Goal: Task Accomplishment & Management: Manage account settings

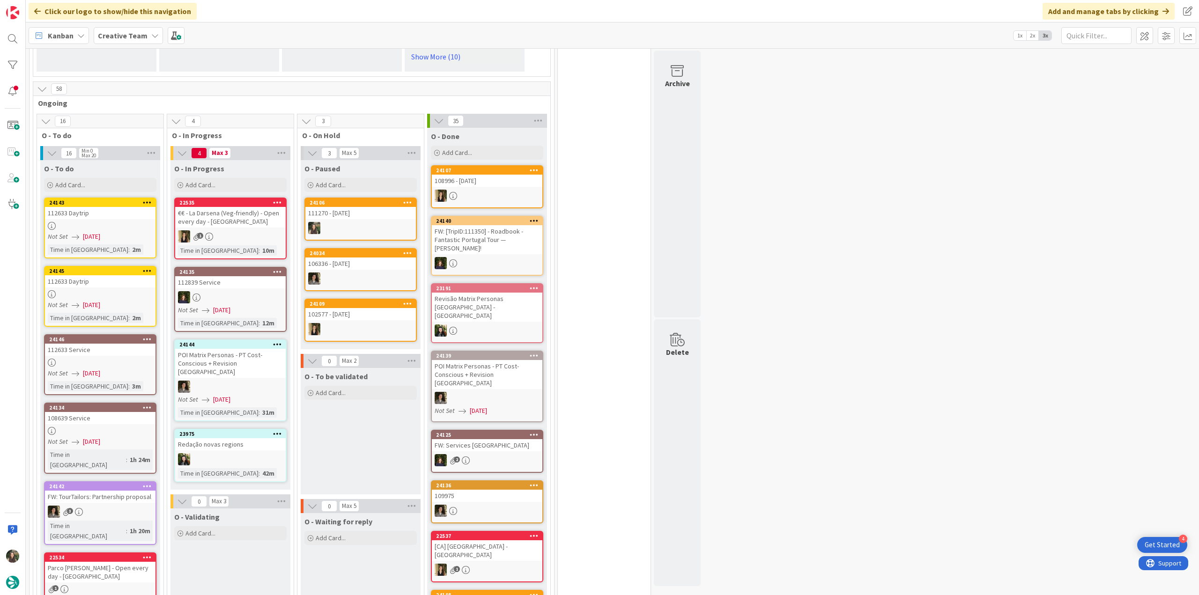
scroll to position [843, 0]
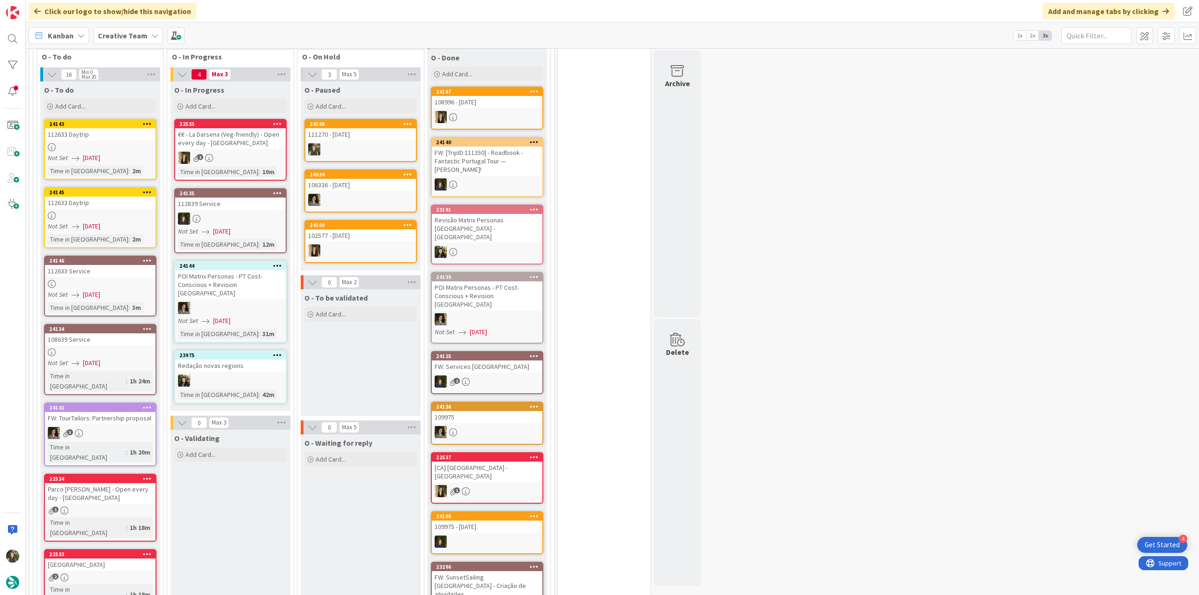
click at [139, 153] on div "Not Set 09/29/2025" at bounding box center [102, 158] width 108 height 10
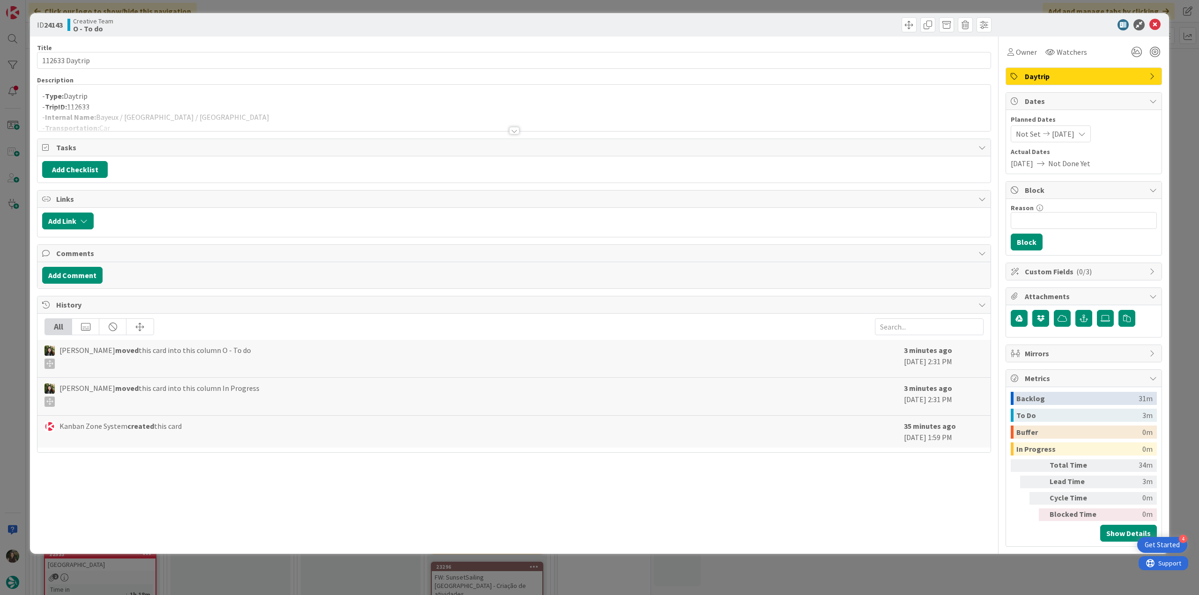
click at [204, 112] on div at bounding box center [513, 119] width 953 height 24
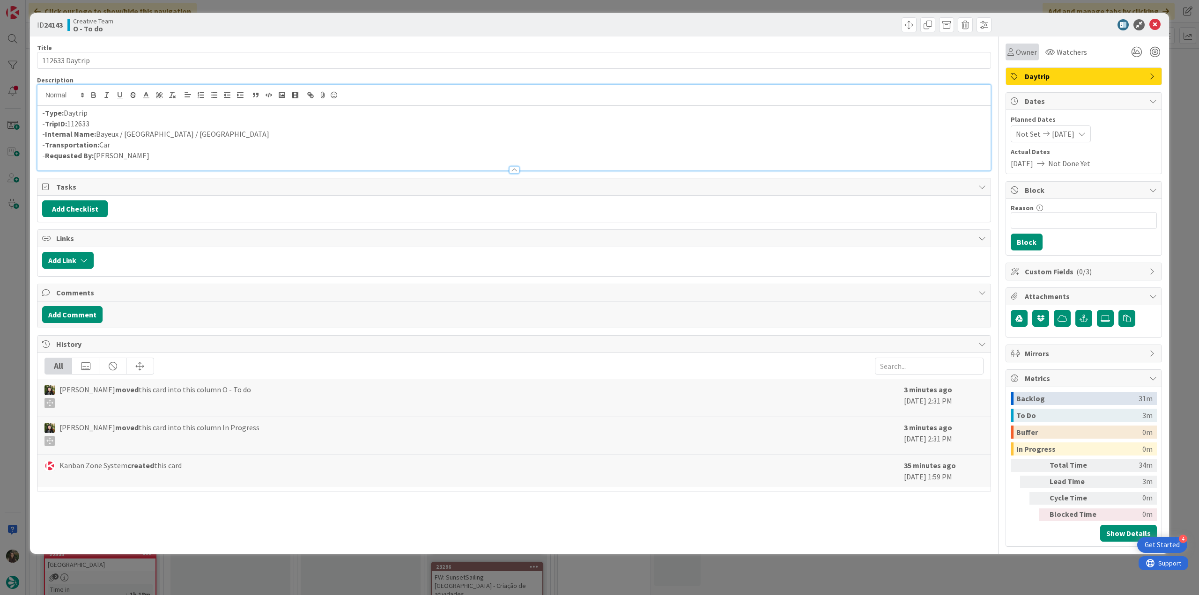
click at [1022, 53] on span "Owner" at bounding box center [1026, 51] width 21 height 11
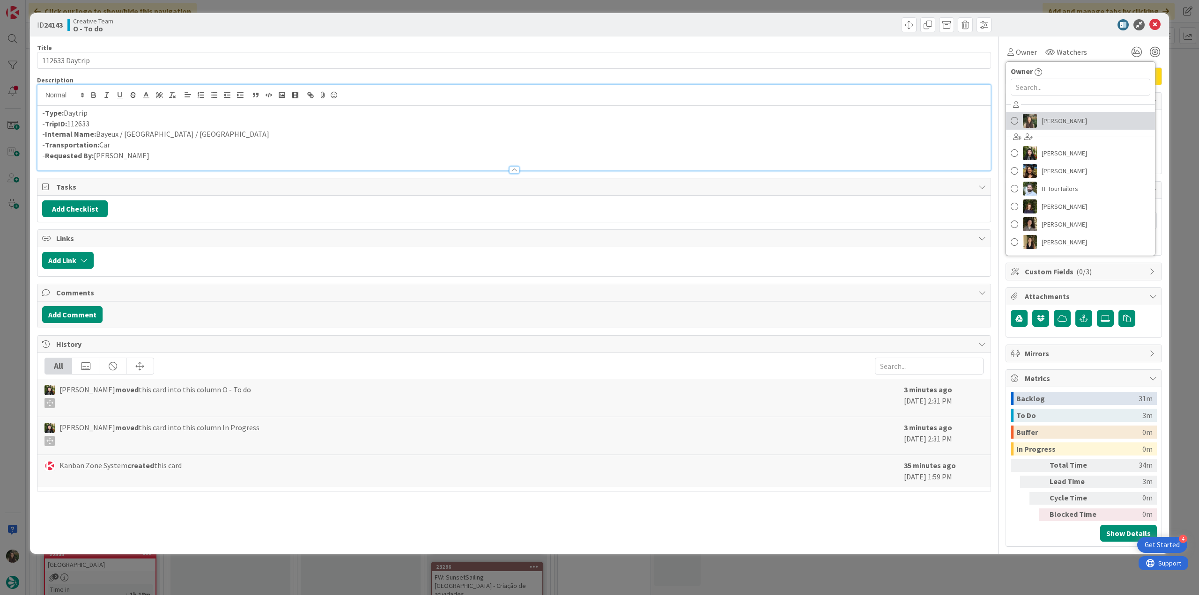
drag, startPoint x: 1040, startPoint y: 117, endPoint x: 1051, endPoint y: 116, distance: 10.8
click at [1040, 117] on link "[PERSON_NAME]" at bounding box center [1080, 121] width 149 height 18
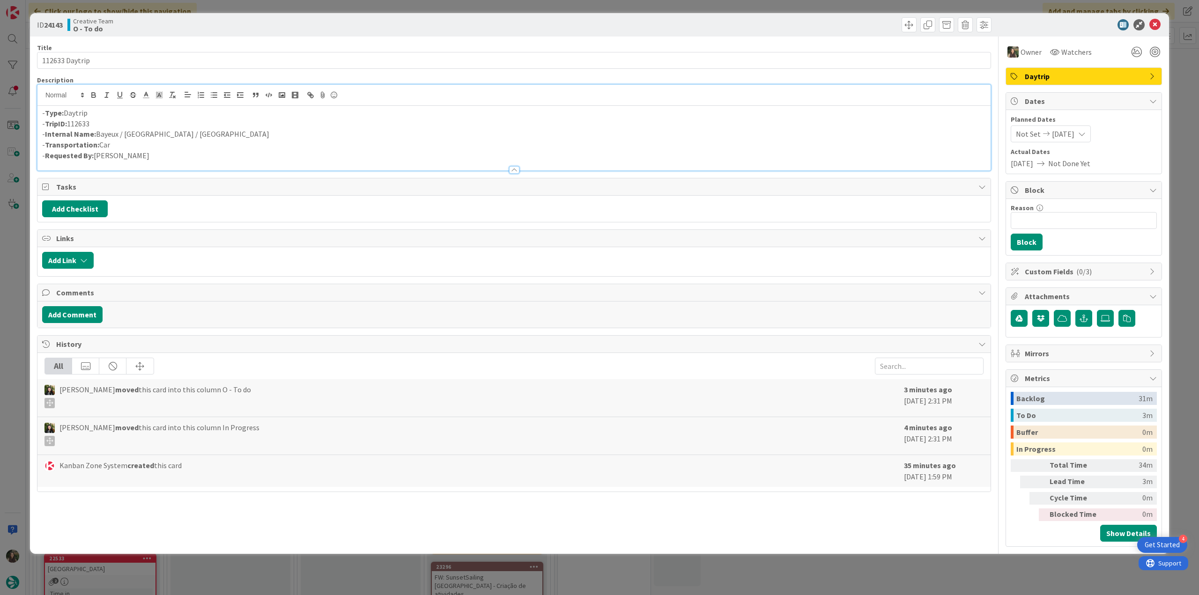
click at [1174, 83] on div "ID 24143 Creative Team O - To do Title 14 / 128 112633 Daytrip Description - Ty…" at bounding box center [599, 297] width 1199 height 595
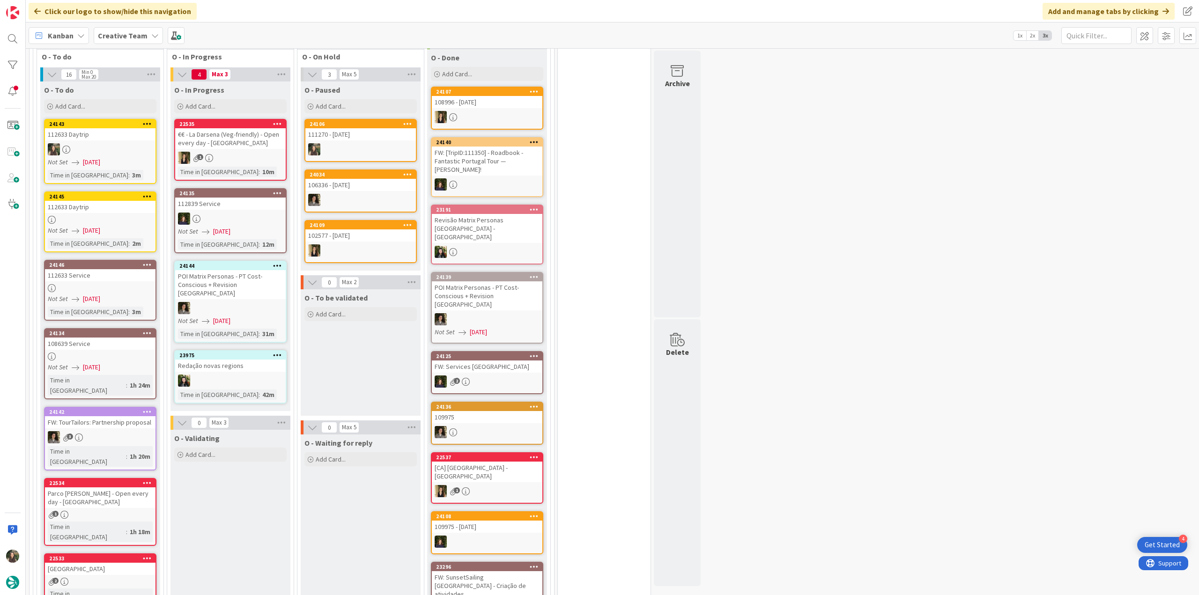
click at [126, 191] on div "24145 112633 Daytrip Not Set 09/29/2025 Time in Column : 2m" at bounding box center [100, 221] width 112 height 61
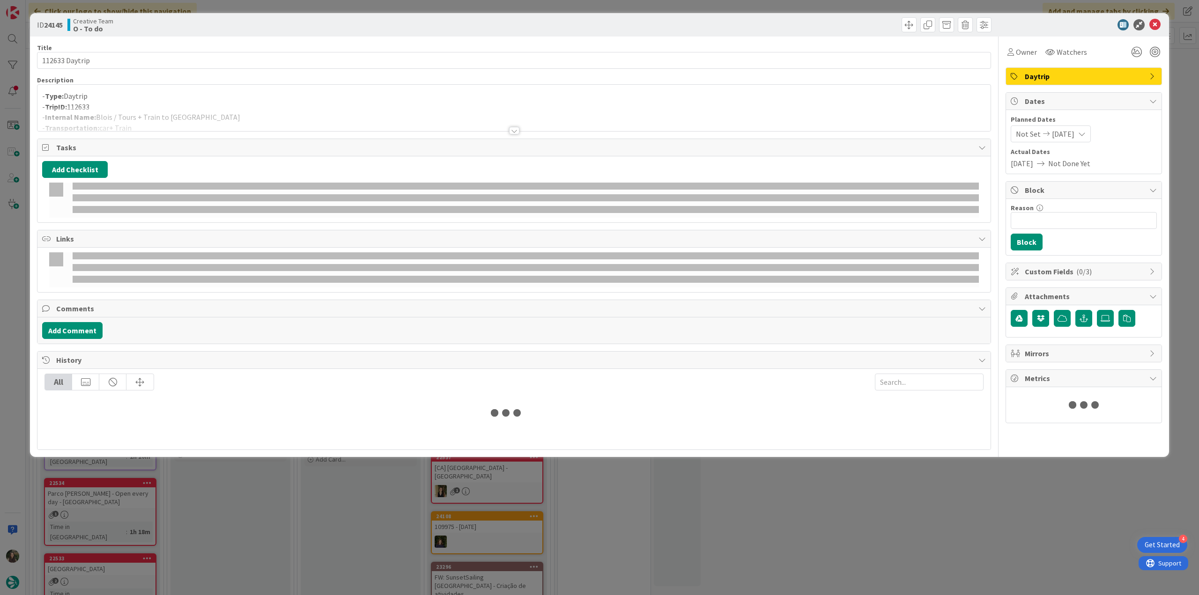
click at [294, 107] on div at bounding box center [513, 119] width 953 height 24
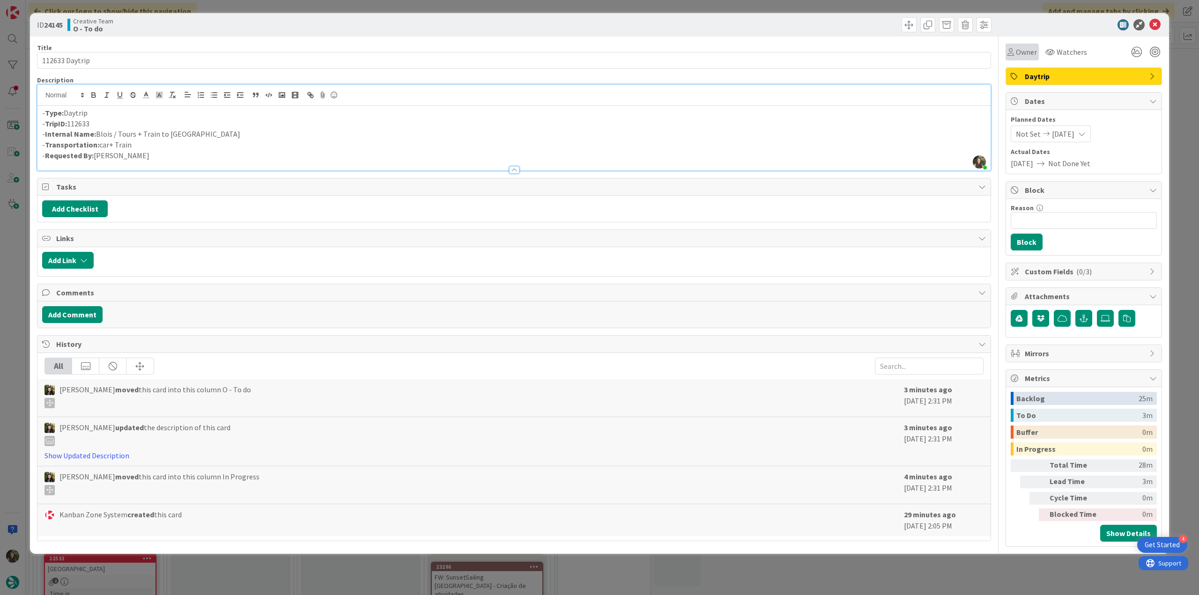
click at [1027, 52] on span "Owner" at bounding box center [1026, 51] width 21 height 11
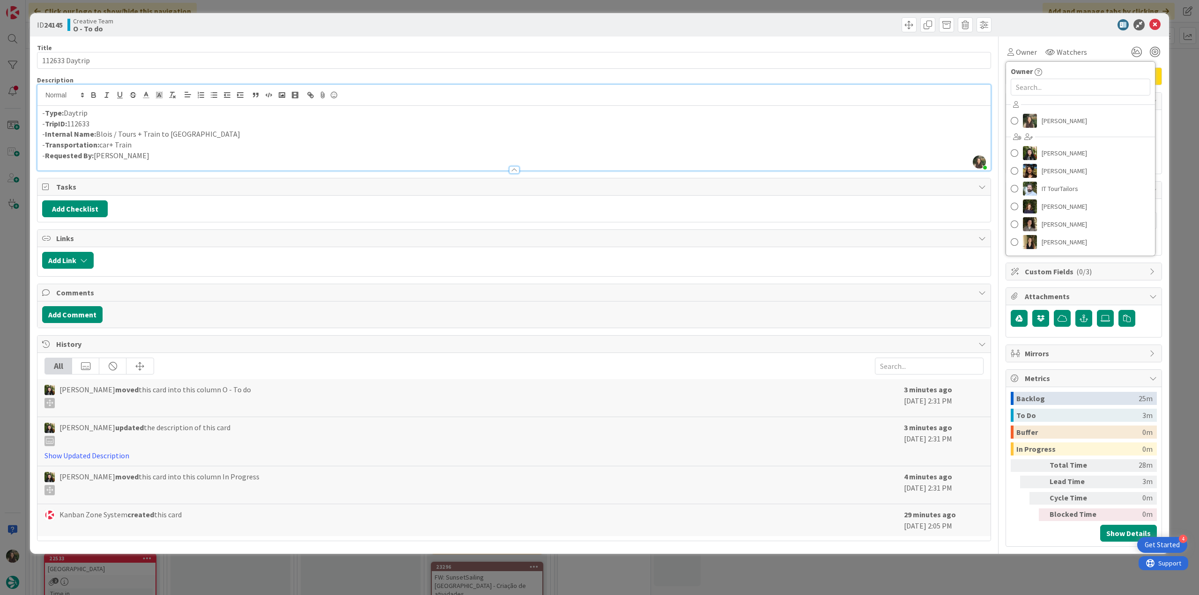
click at [1047, 110] on div "Inês Gonçalves Beatriz Cassona Diana Ramos IT TourTailors Margarida Carvalho Me…" at bounding box center [1080, 174] width 149 height 155
click at [1048, 118] on span "[PERSON_NAME]" at bounding box center [1063, 121] width 45 height 14
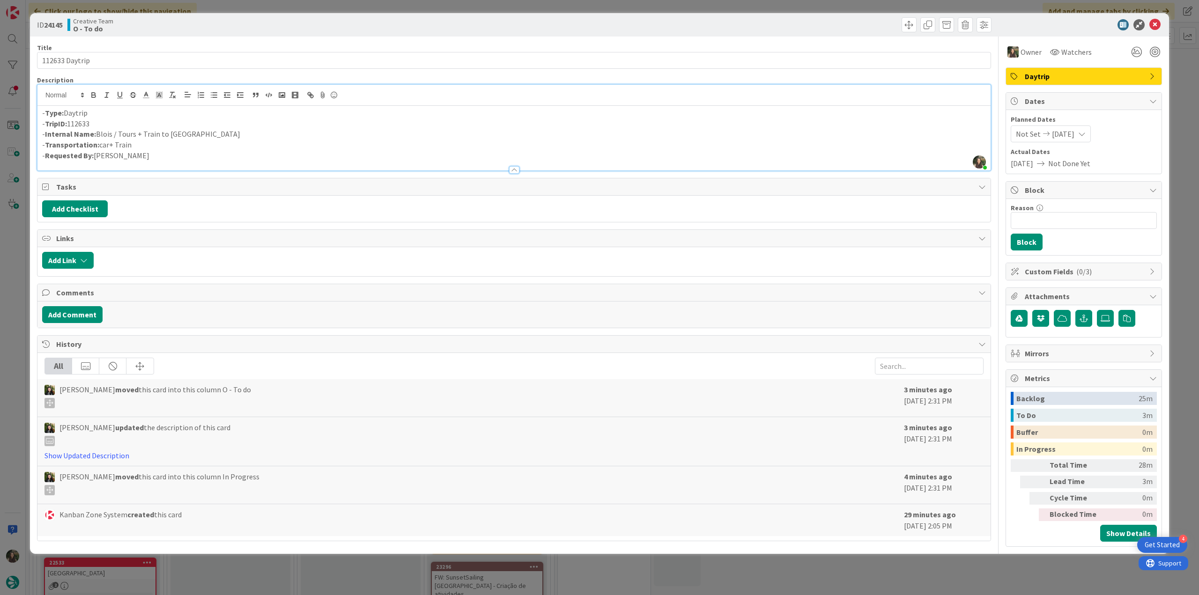
click at [1178, 88] on div "ID 24145 Creative Team O - To do Title 14 / 128 112633 Daytrip Description Inês…" at bounding box center [599, 297] width 1199 height 595
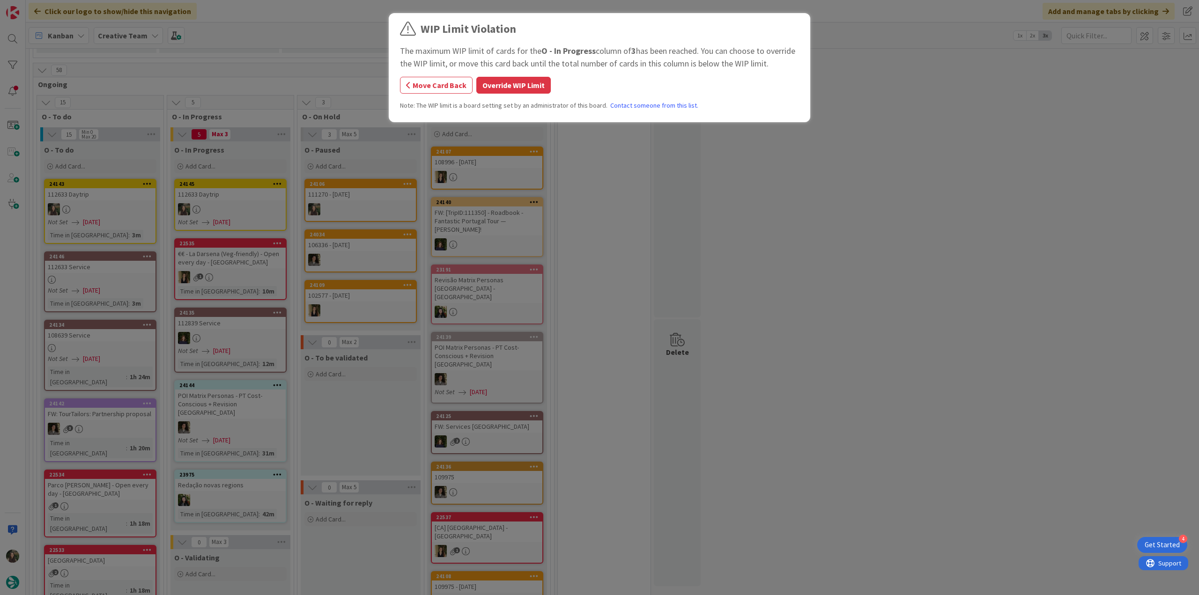
click at [499, 88] on button "Override WIP Limit" at bounding box center [513, 85] width 74 height 17
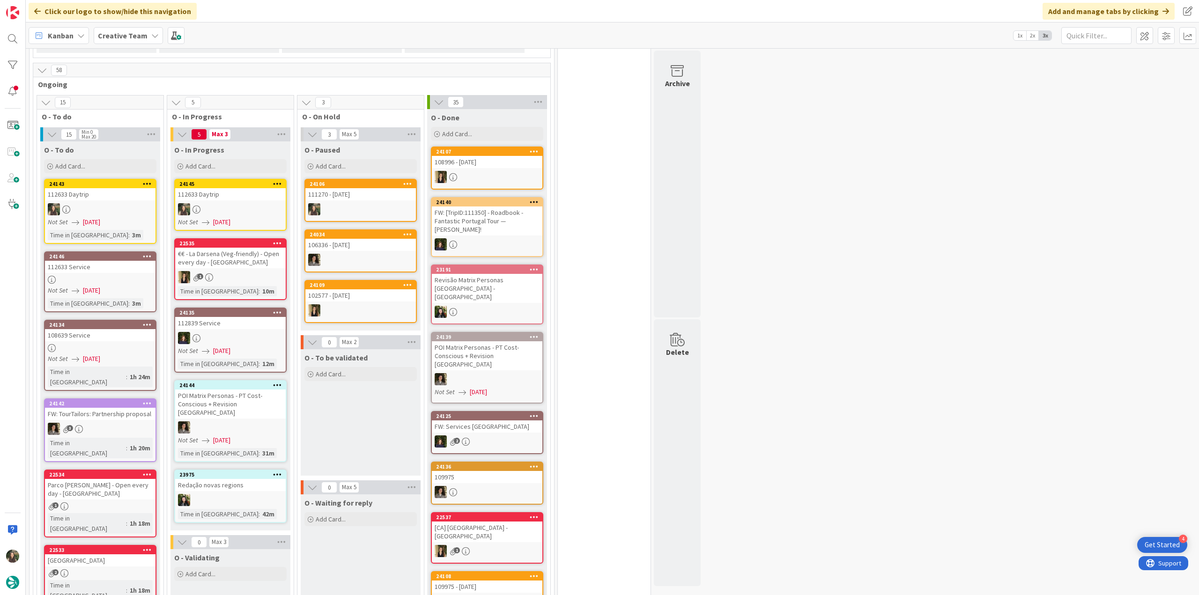
click at [228, 188] on div "112633 Daytrip" at bounding box center [230, 194] width 110 height 12
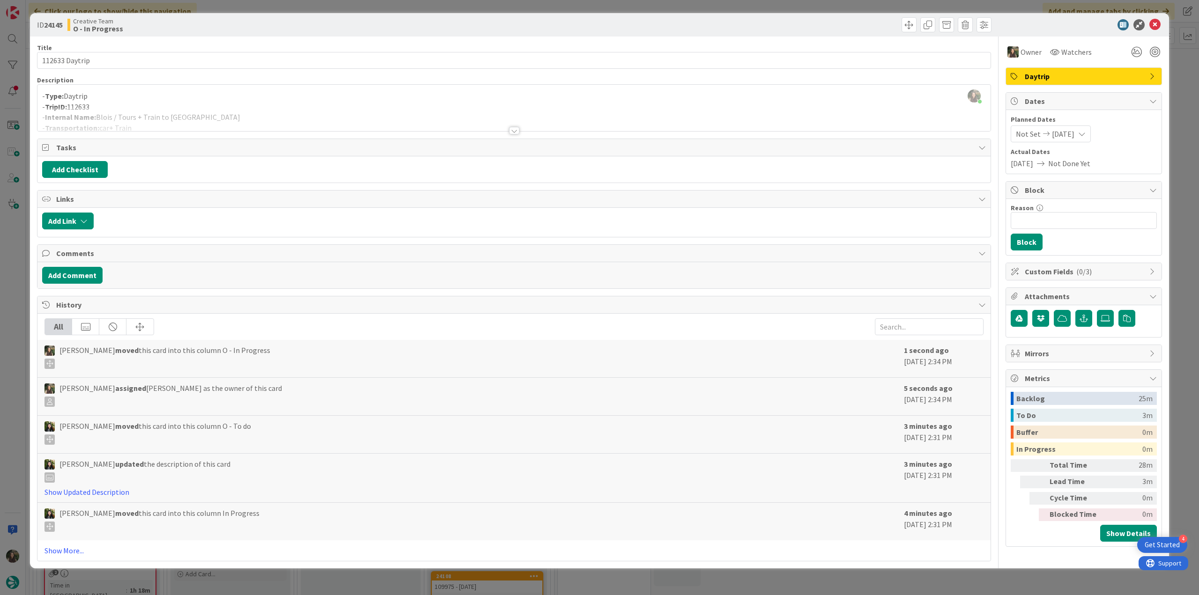
click at [215, 118] on div at bounding box center [513, 119] width 953 height 24
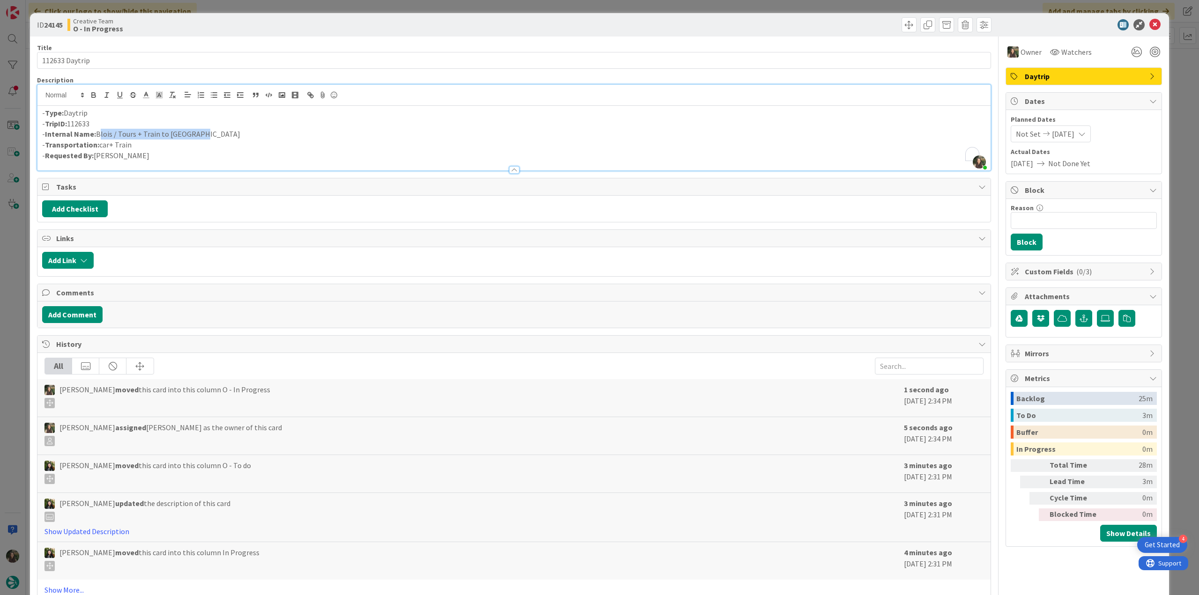
drag, startPoint x: 208, startPoint y: 135, endPoint x: 98, endPoint y: 134, distance: 110.0
click at [98, 134] on p "- Internal Name: Blois / Tours + Train to Bordeaux" at bounding box center [513, 134] width 943 height 11
copy p "Blois / Tours + Train to Bordeaux"
click at [18, 326] on div "ID 24145 Creative Team O - In Progress Title 14 / 128 112633 Daytrip Descriptio…" at bounding box center [599, 297] width 1199 height 595
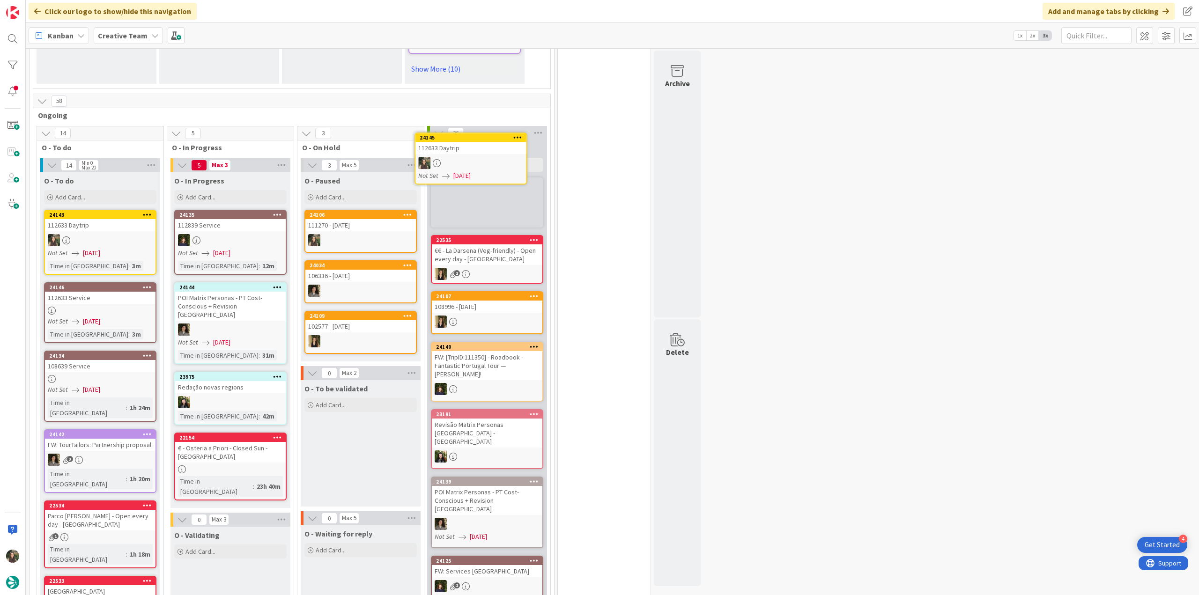
scroll to position [748, 0]
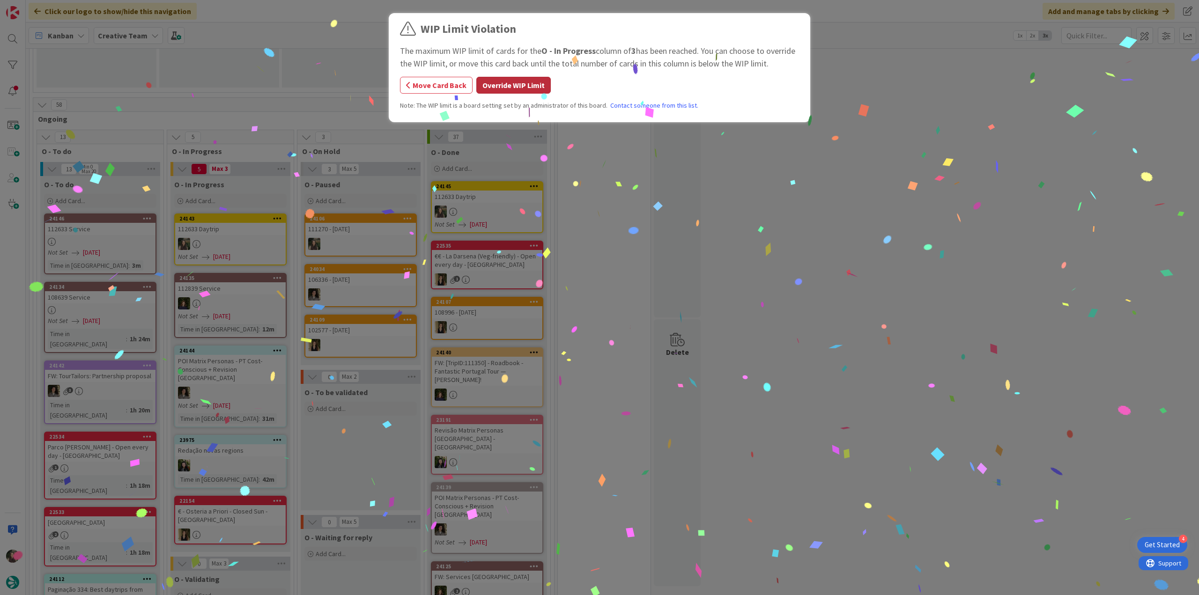
click at [520, 87] on button "Override WIP Limit" at bounding box center [513, 85] width 74 height 17
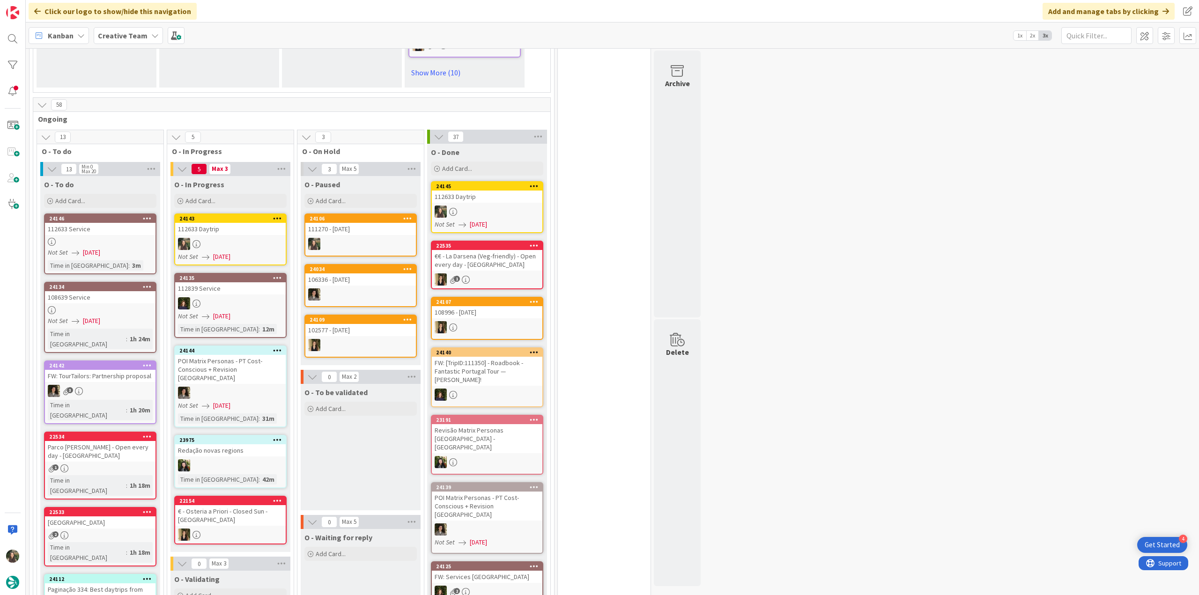
click at [271, 223] on div "112633 Daytrip" at bounding box center [230, 229] width 110 height 12
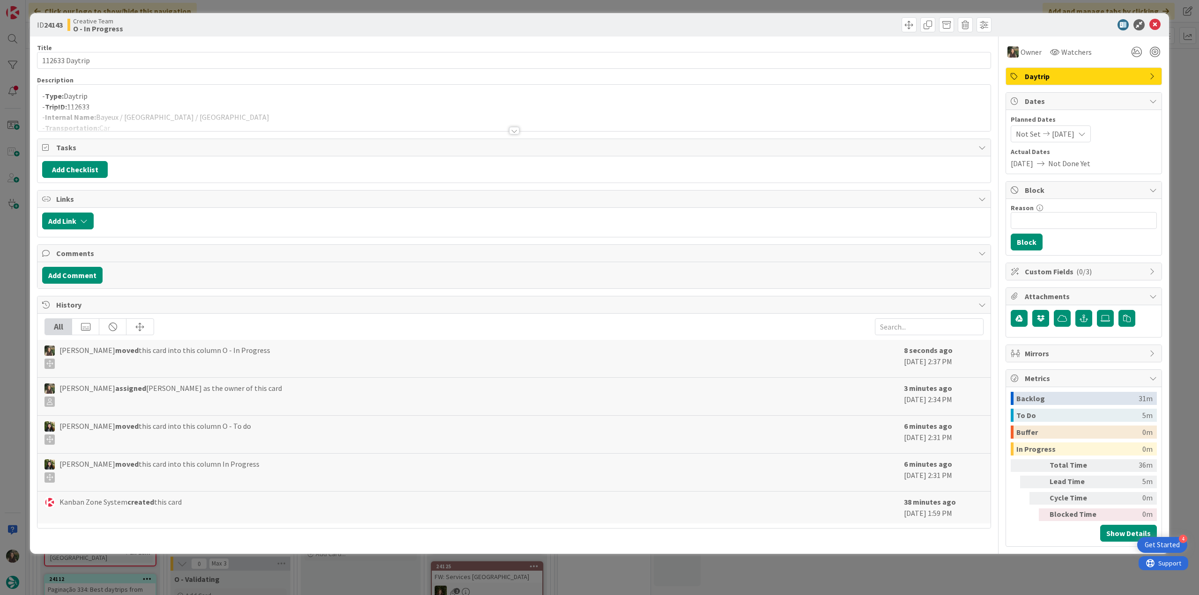
click at [160, 96] on p "- Type: Daytrip" at bounding box center [513, 96] width 943 height 11
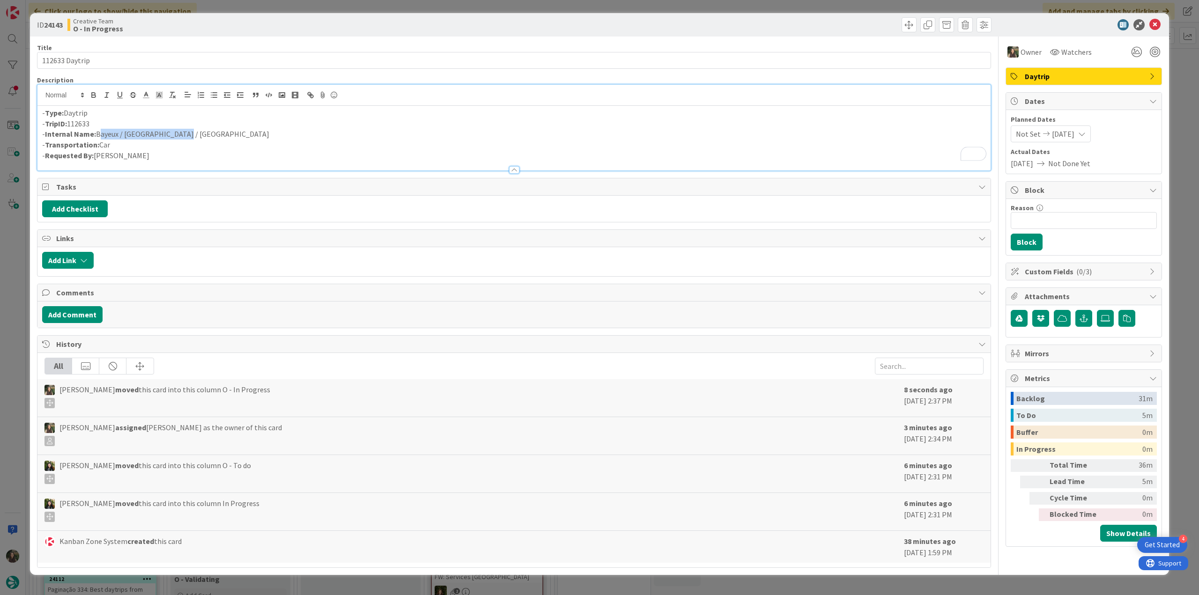
drag, startPoint x: 187, startPoint y: 133, endPoint x: 97, endPoint y: 133, distance: 89.9
click at [97, 133] on p "- Internal Name: Bayeux / Le Mans / Bayeux" at bounding box center [513, 134] width 943 height 11
copy p "Bayeux / Le Mans / Bayeux"
drag, startPoint x: 95, startPoint y: 58, endPoint x: 0, endPoint y: 74, distance: 95.6
click at [0, 74] on div "ID 24143 Creative Team O - In Progress Title 14 / 128 112633 Daytrip Descriptio…" at bounding box center [599, 297] width 1199 height 595
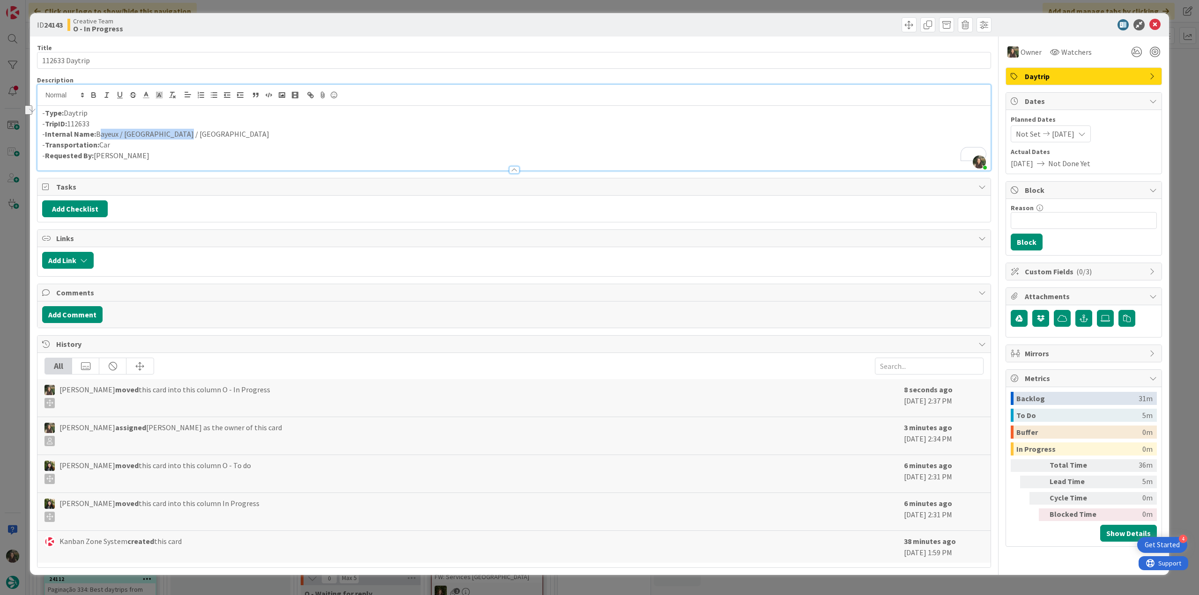
drag, startPoint x: 185, startPoint y: 135, endPoint x: 98, endPoint y: 133, distance: 87.6
click at [98, 133] on p "- Internal Name: Bayeux / Le Mans / Bayeux" at bounding box center [513, 134] width 943 height 11
copy p "Bayeux / Le Mans / Bayeux"
drag, startPoint x: 17, startPoint y: 299, endPoint x: 64, endPoint y: 293, distance: 46.8
click at [17, 299] on div "ID 24143 Creative Team O - In Progress Title 14 / 128 112633 Daytrip Descriptio…" at bounding box center [599, 297] width 1199 height 595
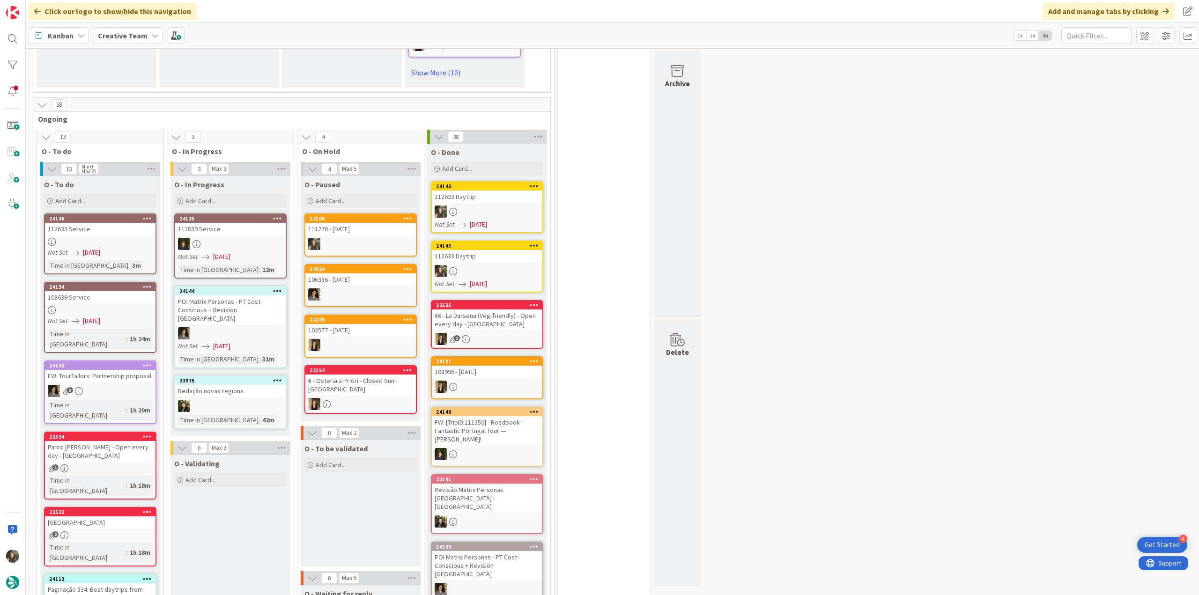
click at [492, 241] on div "24145 112633 Daytrip Not Set 09/29/2025" at bounding box center [487, 267] width 112 height 52
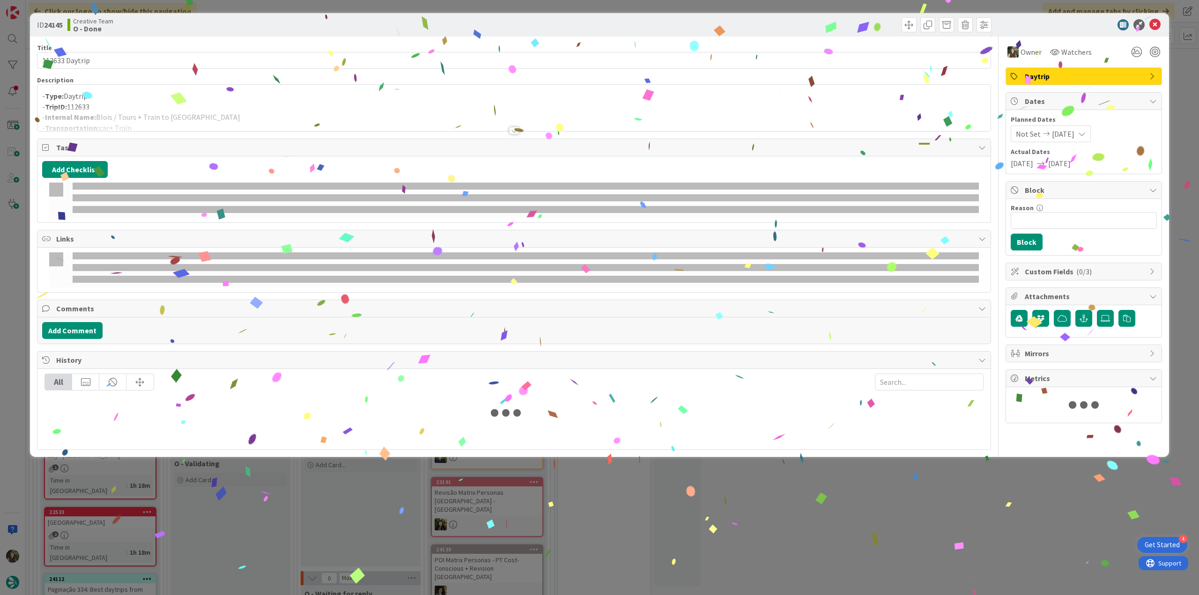
click at [185, 108] on div at bounding box center [513, 119] width 953 height 24
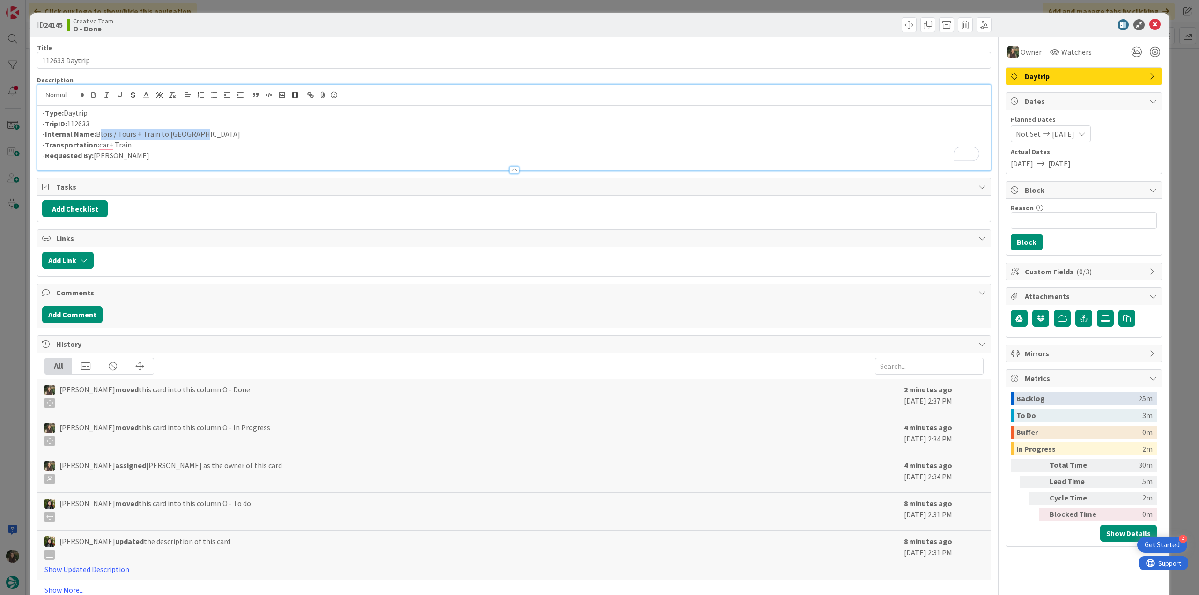
drag, startPoint x: 122, startPoint y: 134, endPoint x: 96, endPoint y: 135, distance: 25.3
click at [96, 135] on p "- Internal Name: Blois / Tours + Train to Bordeaux" at bounding box center [513, 134] width 943 height 11
copy p "Blois / Tours + Train to Bordeaux"
click at [23, 255] on div "ID 24145 Creative Team O - Done Title 14 / 128 112633 Daytrip Description Inês …" at bounding box center [599, 297] width 1199 height 595
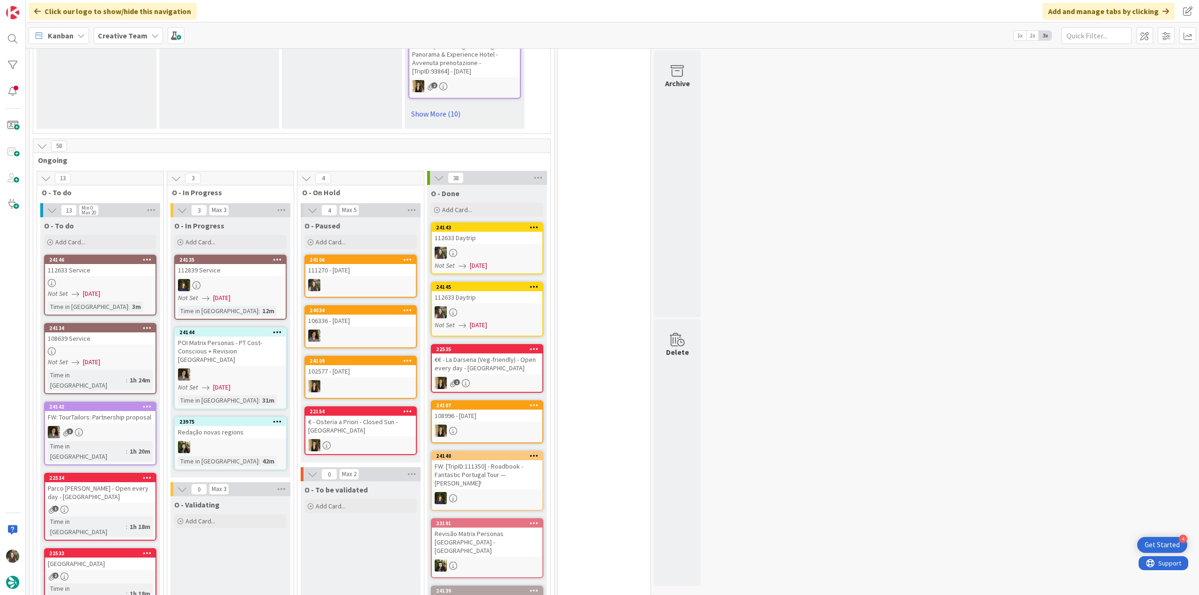
scroll to position [655, 0]
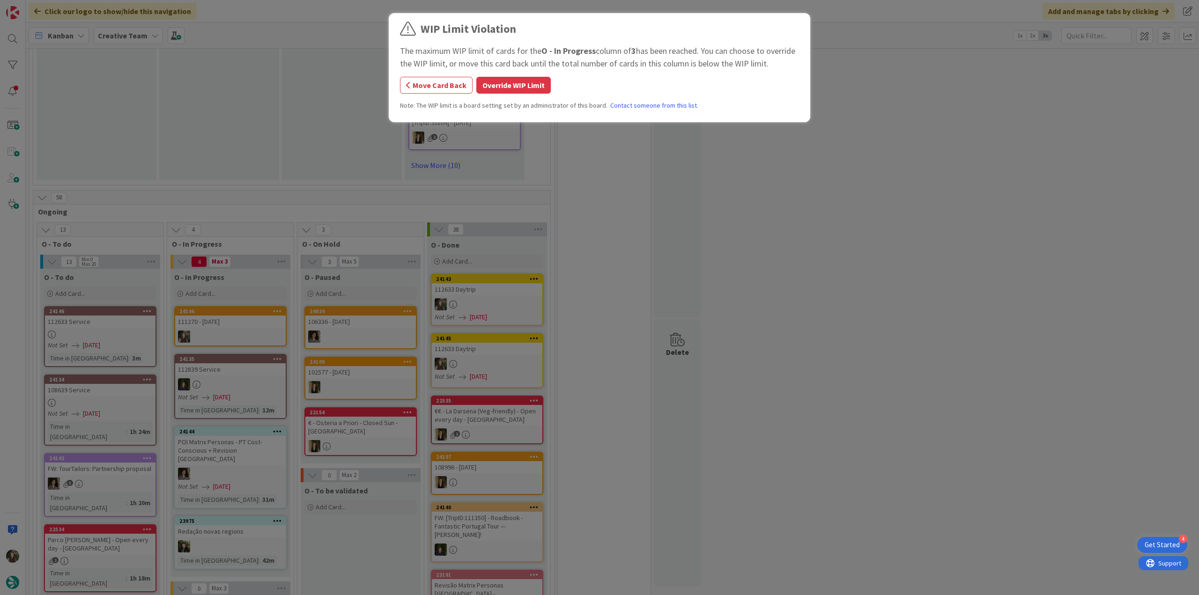
click at [499, 83] on button "Override WIP Limit" at bounding box center [513, 85] width 74 height 17
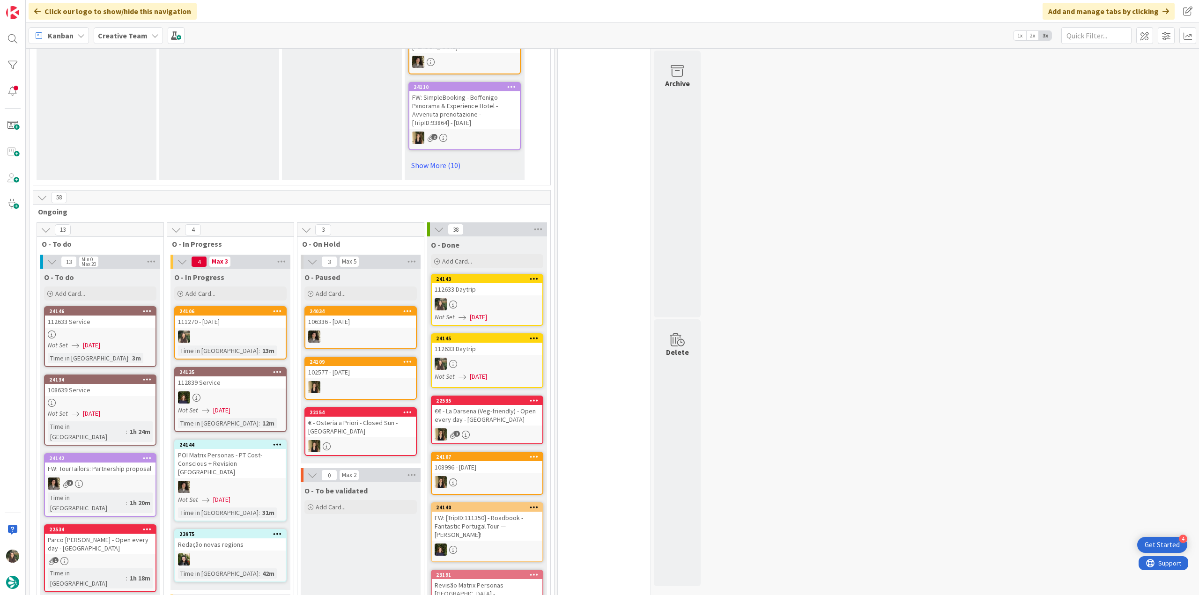
click at [210, 331] on div at bounding box center [230, 337] width 110 height 12
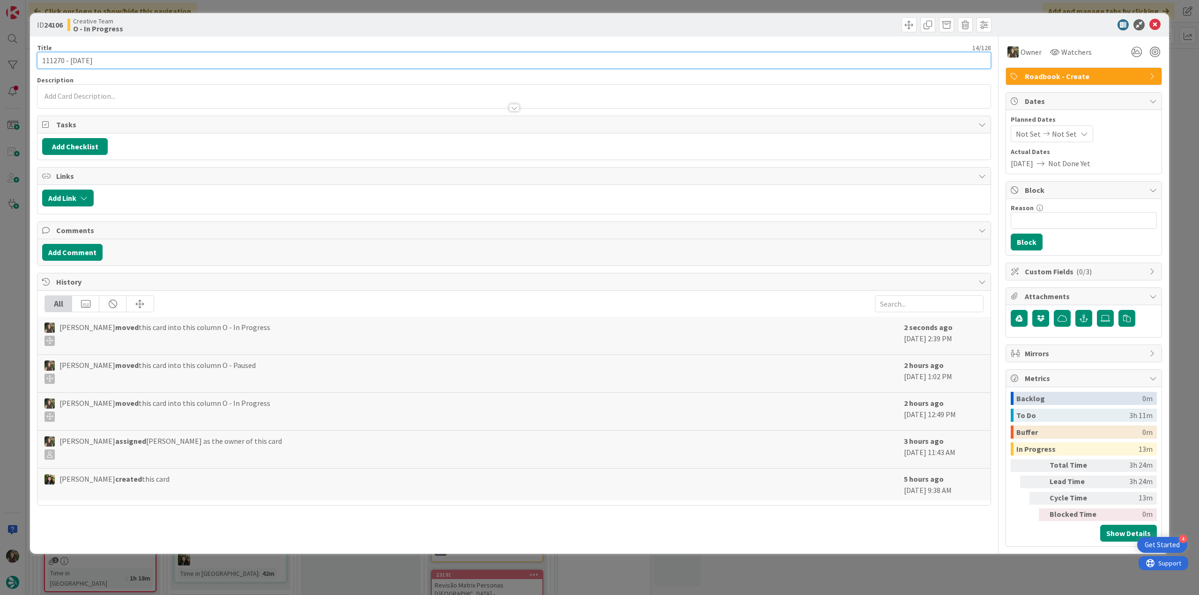
click at [59, 61] on input "111270 - [DATE]" at bounding box center [514, 60] width 954 height 17
click at [24, 294] on div "ID 24106 Creative Team O - In Progress Title 14 / 128 111270 - 2 nov Descriptio…" at bounding box center [599, 297] width 1199 height 595
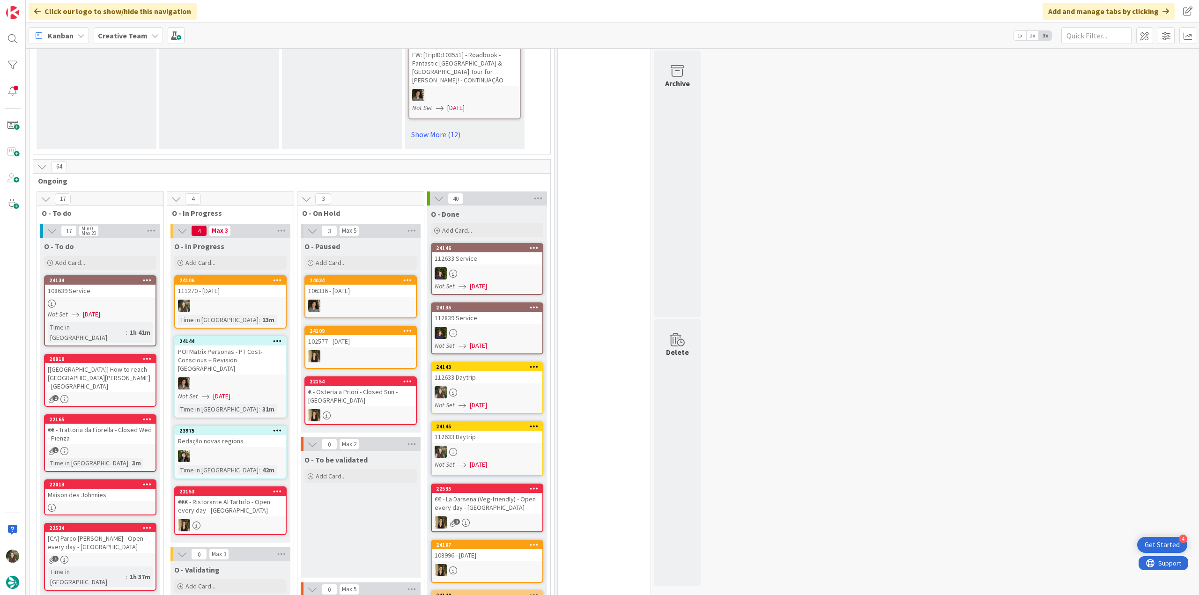
click at [523, 446] on div at bounding box center [487, 452] width 110 height 12
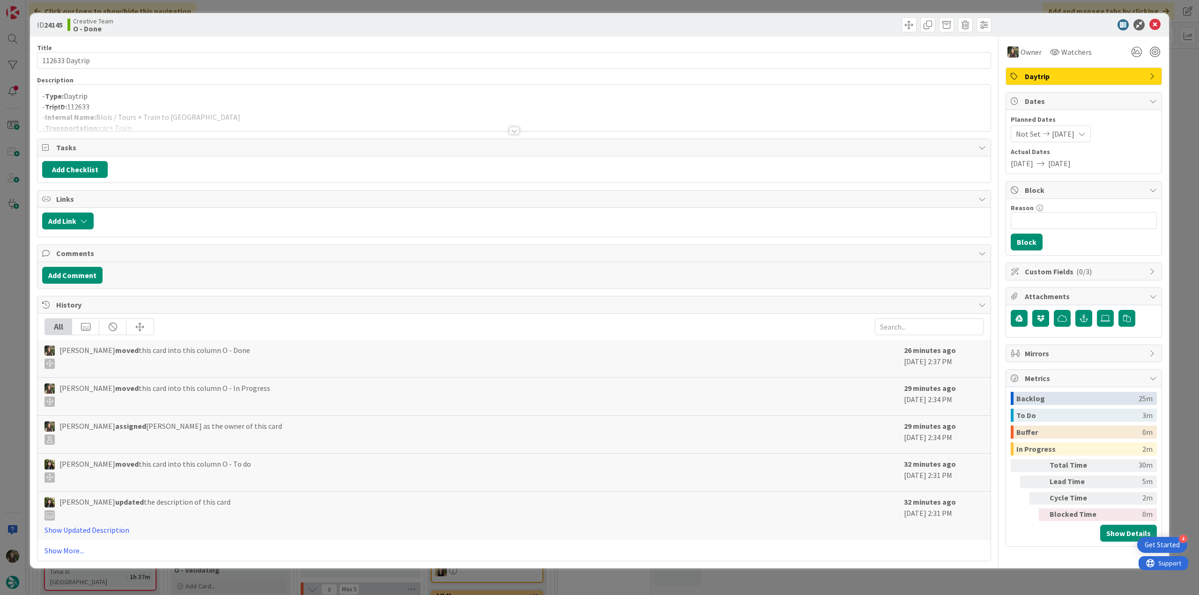
click at [731, 575] on div "ID 24145 Creative Team O - Done Title 14 / 128 112633 Daytrip Description - Typ…" at bounding box center [599, 297] width 1199 height 595
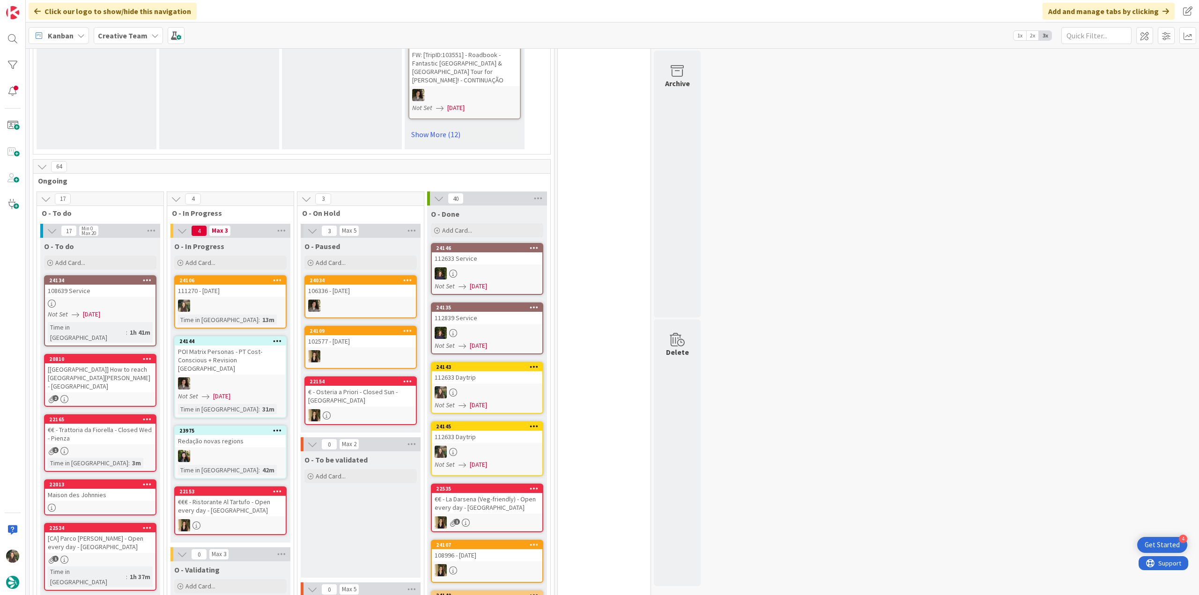
click at [488, 371] on div "112633 Daytrip" at bounding box center [487, 377] width 110 height 12
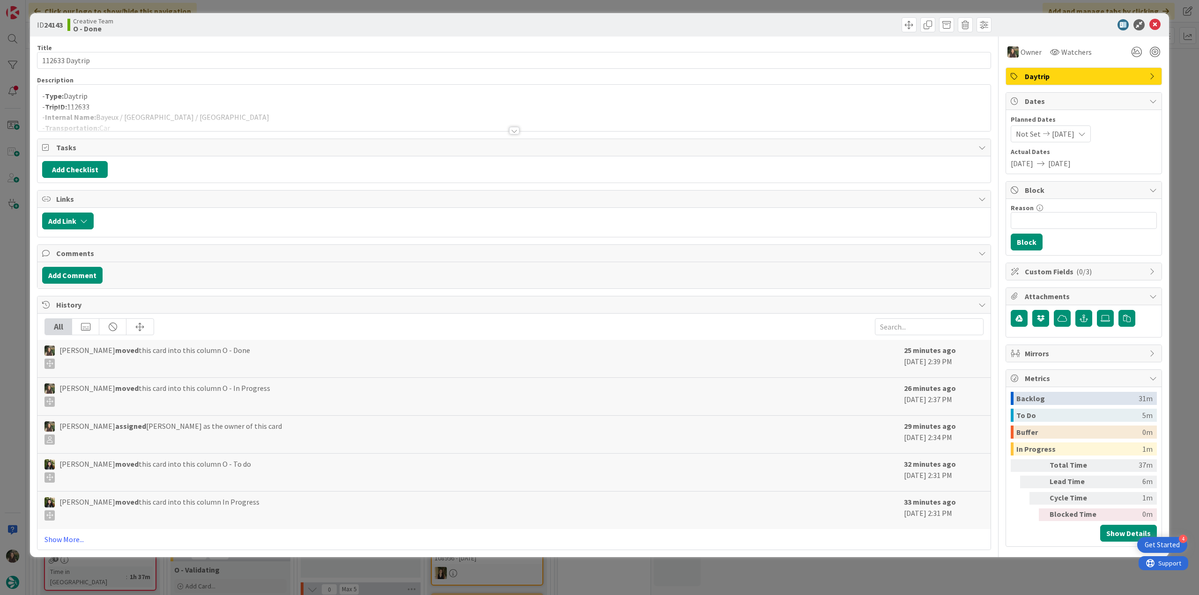
click at [825, 561] on div "ID 24143 Creative Team O - Done Title 14 / 128 112633 Daytrip Description - Typ…" at bounding box center [599, 297] width 1199 height 595
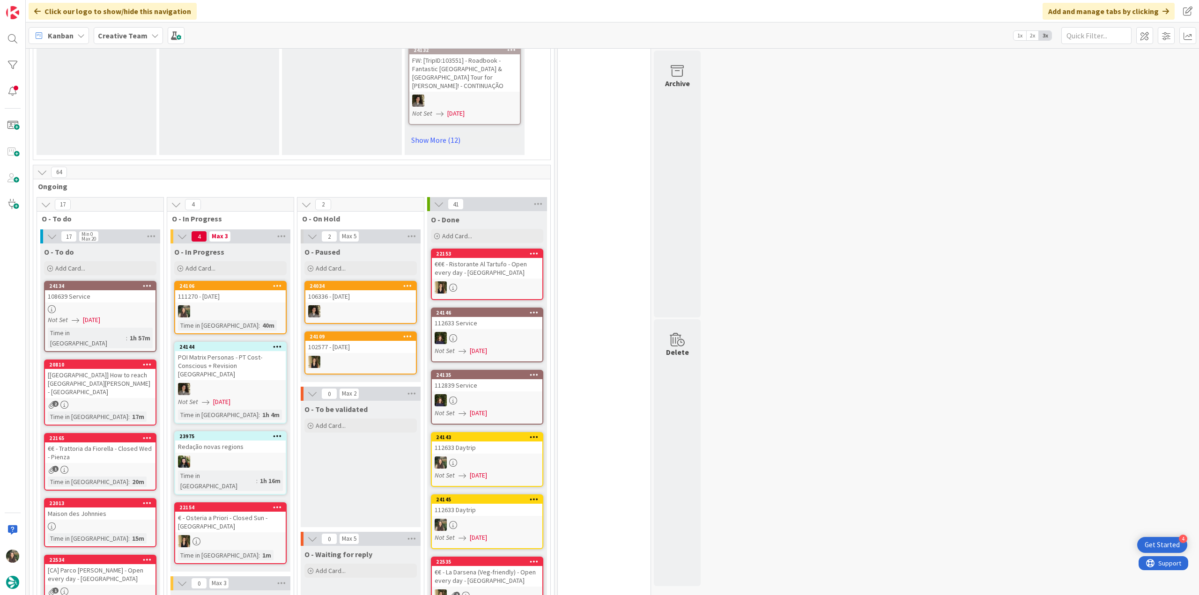
click at [251, 290] on div "111270 - [DATE]" at bounding box center [230, 296] width 110 height 12
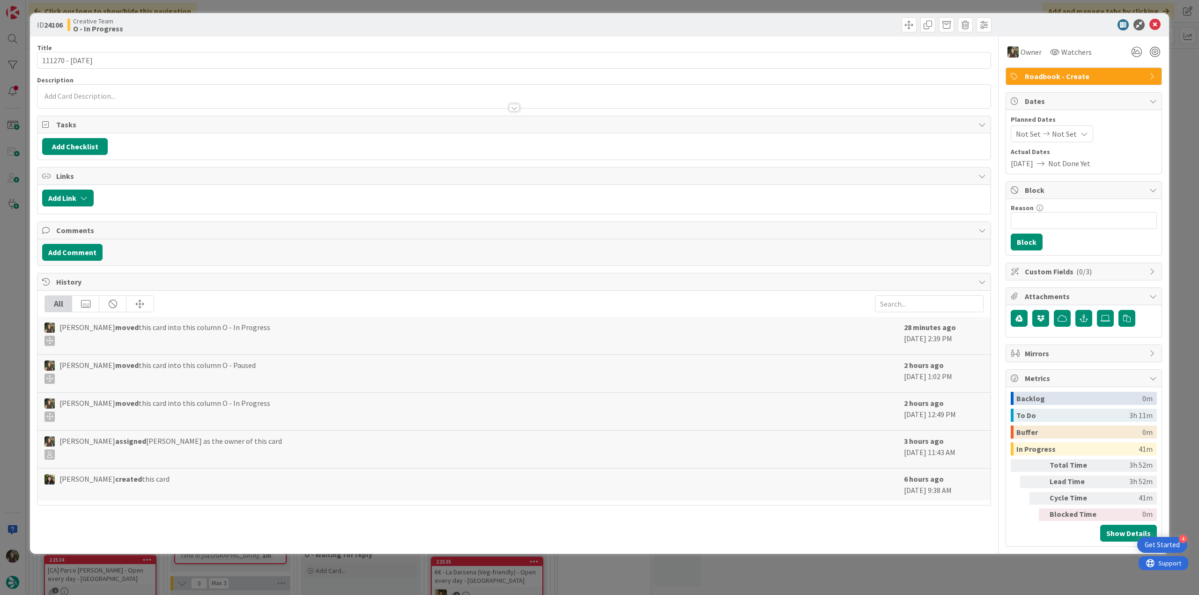
click at [1019, 575] on div "ID 24106 Creative Team O - In Progress Title 14 / 128 111270 - 2 nov Descriptio…" at bounding box center [599, 297] width 1199 height 595
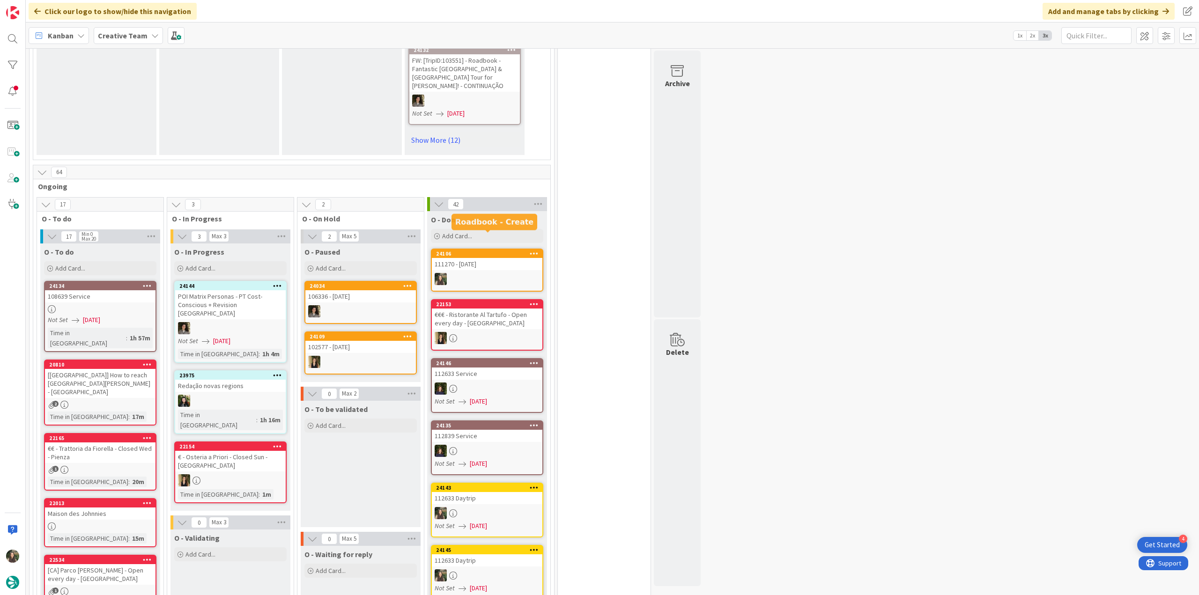
click at [494, 258] on div "111270 - [DATE]" at bounding box center [487, 264] width 110 height 12
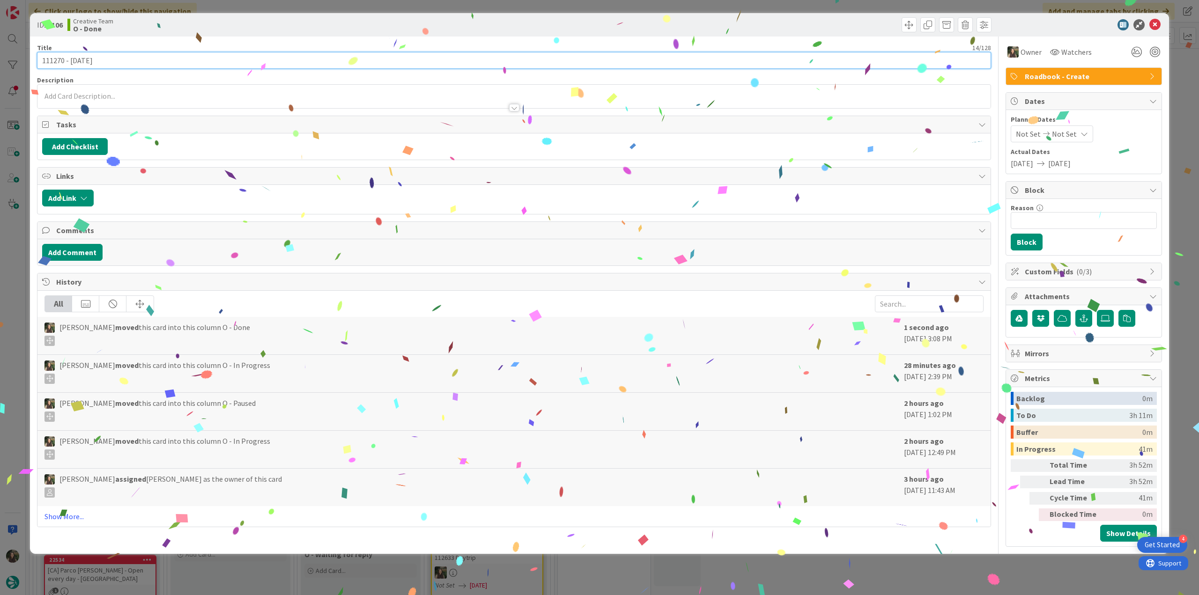
drag, startPoint x: 105, startPoint y: 58, endPoint x: 10, endPoint y: 75, distance: 96.6
click at [13, 68] on div "ID 24106 Creative Team O - Done Title 14 / 128 111270 - 2 nov Description Owner…" at bounding box center [599, 297] width 1199 height 595
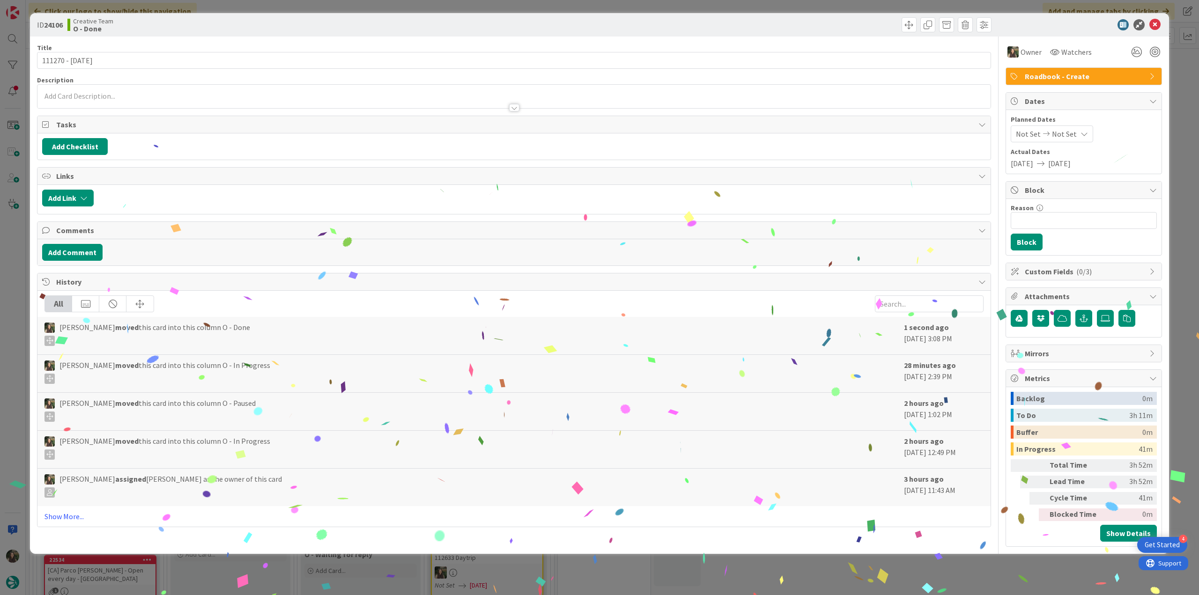
drag, startPoint x: 16, startPoint y: 260, endPoint x: 44, endPoint y: 270, distance: 29.3
click at [16, 261] on div "ID 24106 Creative Team O - Done Title 14 / 128 111270 - 2 nov Description Owner…" at bounding box center [599, 297] width 1199 height 595
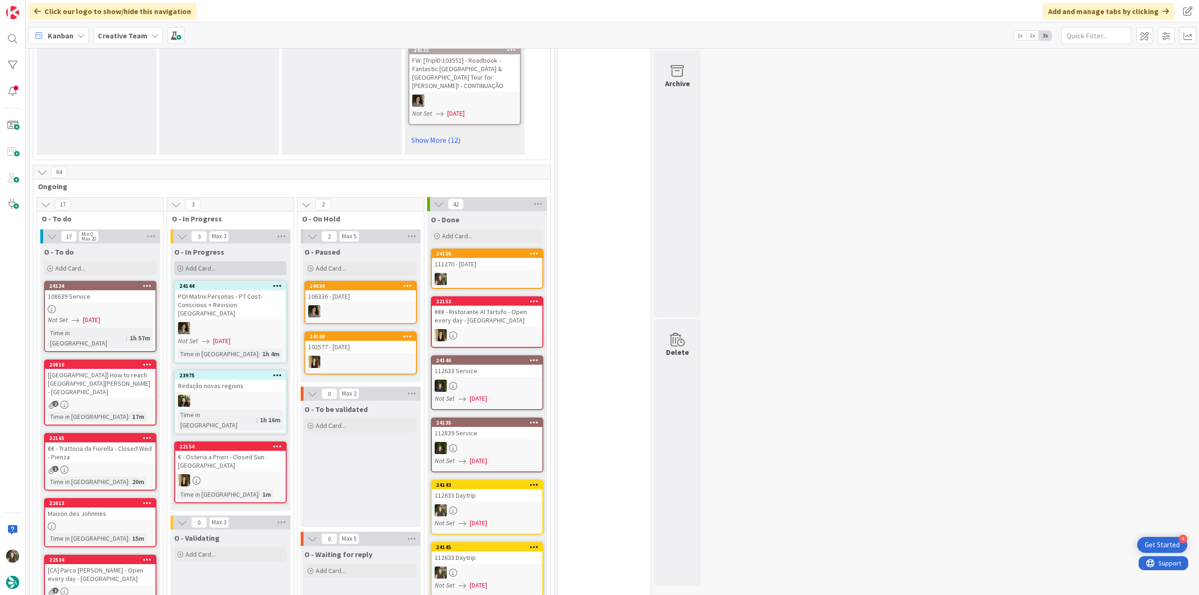
click at [249, 261] on div "Add Card..." at bounding box center [230, 268] width 112 height 14
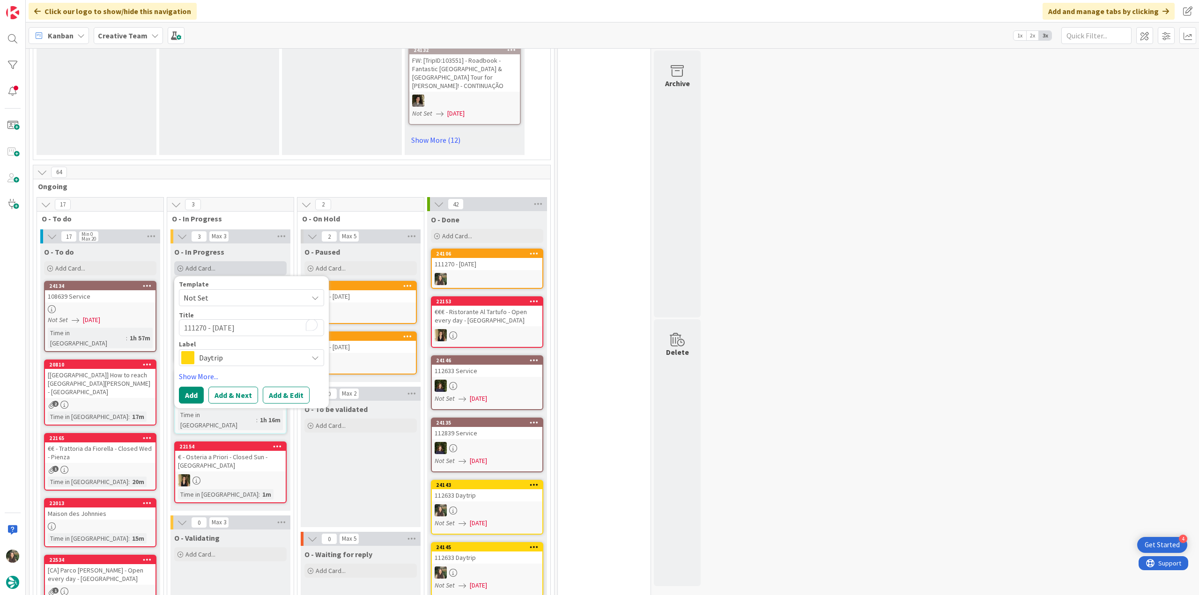
type textarea "x"
type textarea "111270 - [DATE]"
type textarea "x"
type textarea "111270 - 2 nov-"
type textarea "x"
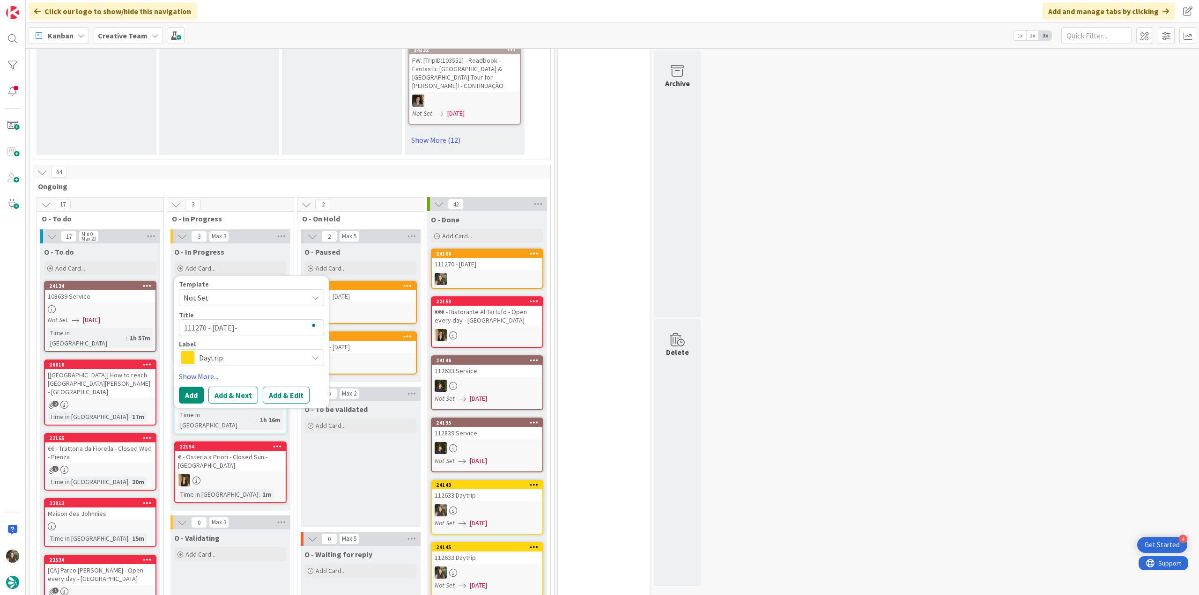
type textarea "111270 - [DATE]"
type textarea "x"
type textarea "111270 - [DATE]"
type textarea "x"
type textarea "111270 - 2 nov -"
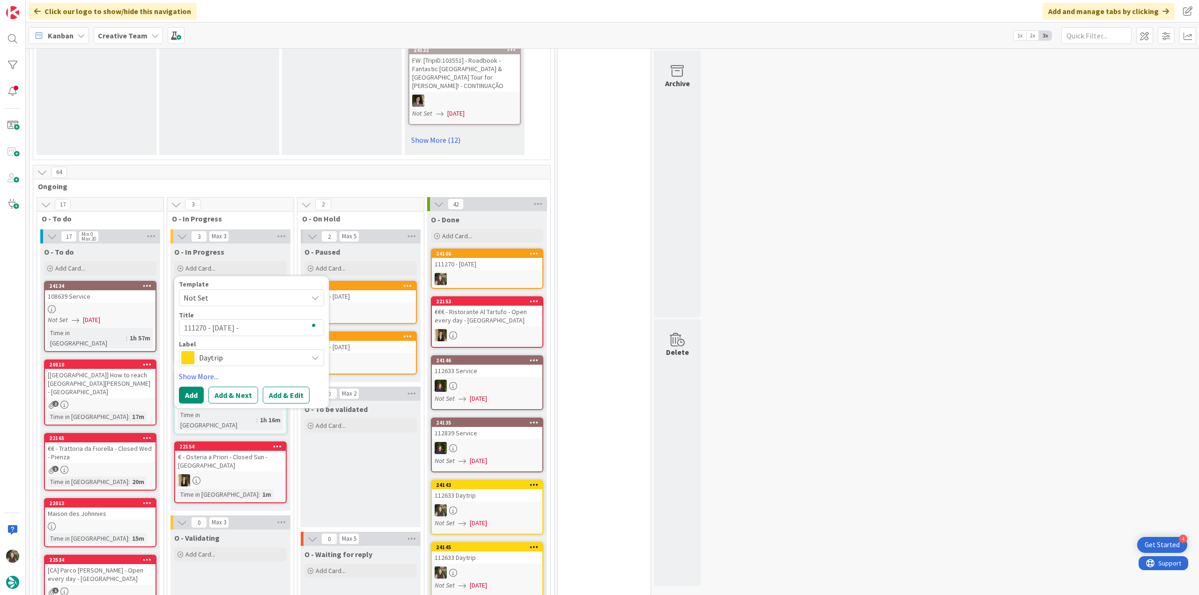
type textarea "x"
type textarea "111270 - 2 nov -"
type textarea "x"
type textarea "111270 - 2 nov - c"
type textarea "x"
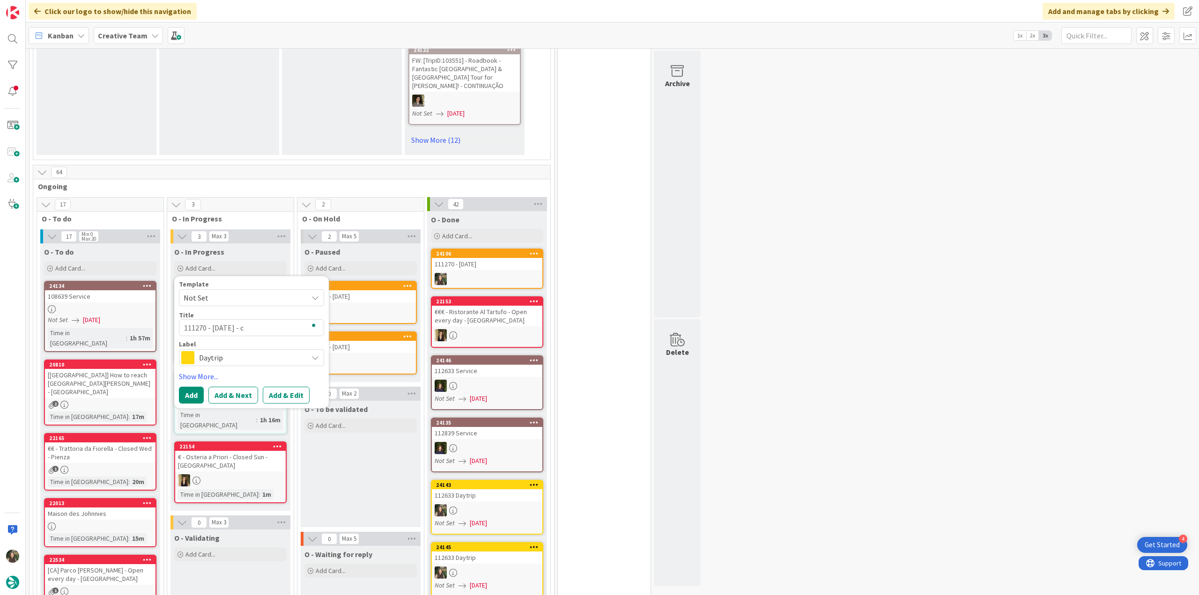
type textarea "111270 - 2 nov - co"
type textarea "x"
type textarea "111270 - 2 nov - con"
type textarea "x"
type textarea "111270 - 2 nov - cont"
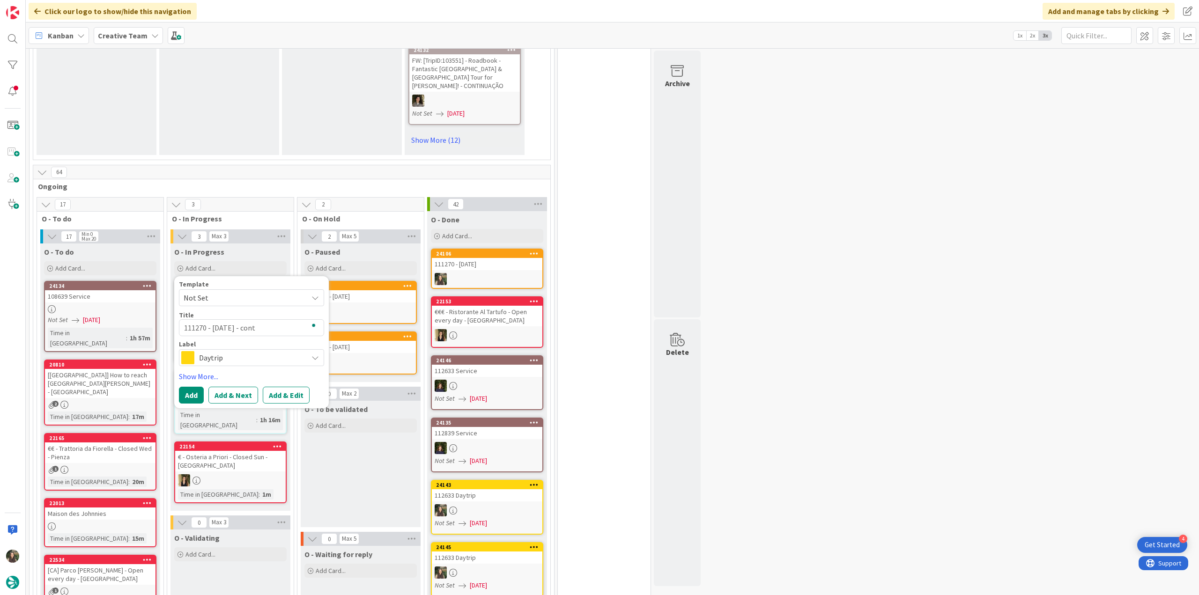
type textarea "x"
type textarea "111270 - 2 nov - conti"
type textarea "x"
type textarea "111270 - 2 nov - contin"
type textarea "x"
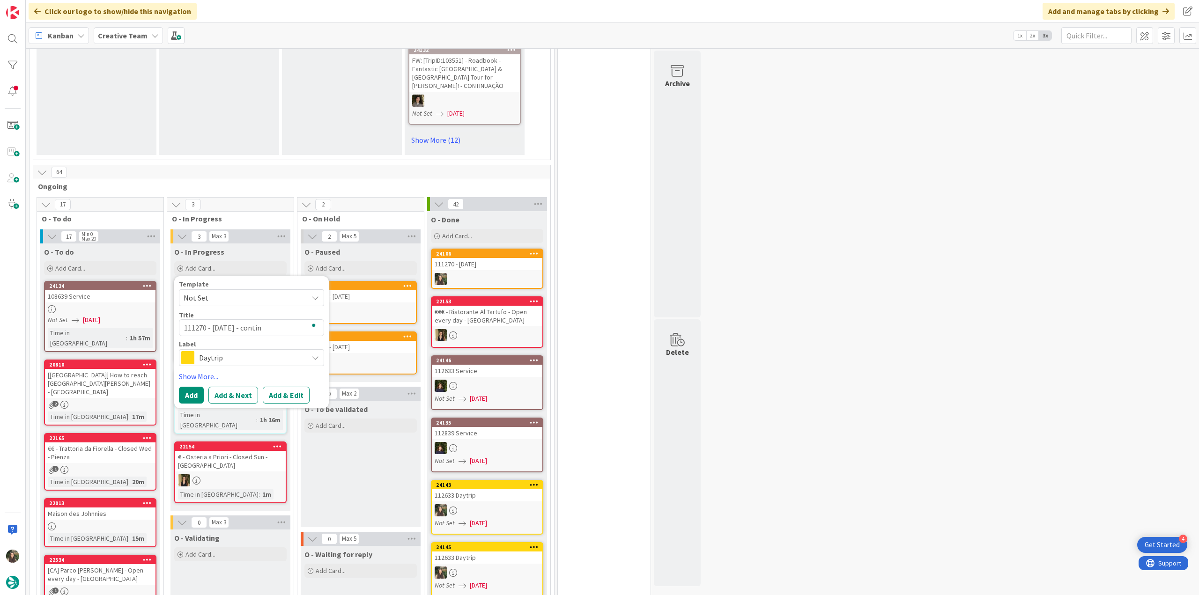
type textarea "111270 - 2 nov - continu"
type textarea "x"
type textarea "111270 - 2 nov - continua"
type textarea "x"
type textarea "111270 - 2 nov - continuaç"
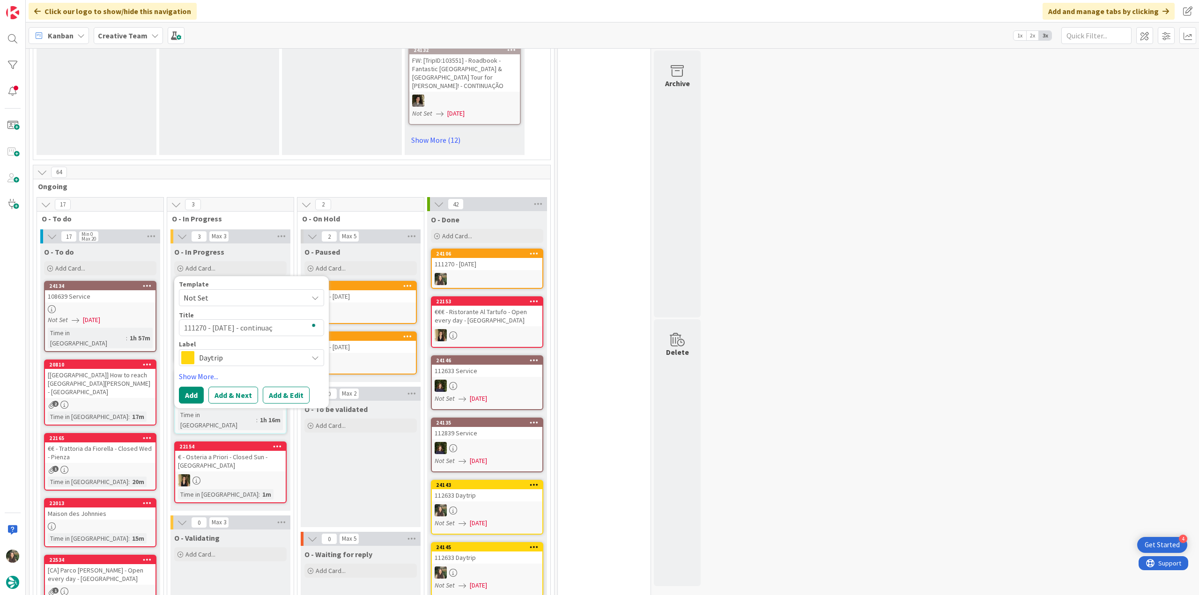
type textarea "x"
type textarea "111270 - 2 nov - continuaçã"
type textarea "x"
type textarea "111270 - [DATE] - continuação"
click at [256, 351] on span "Daytrip" at bounding box center [251, 357] width 104 height 13
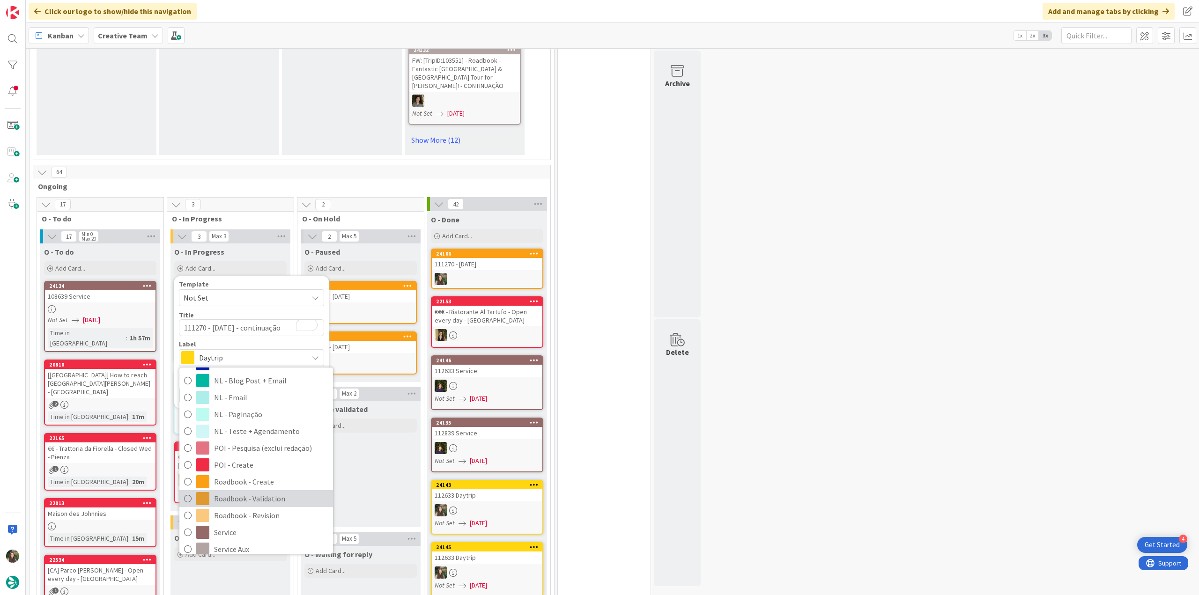
scroll to position [140, 0]
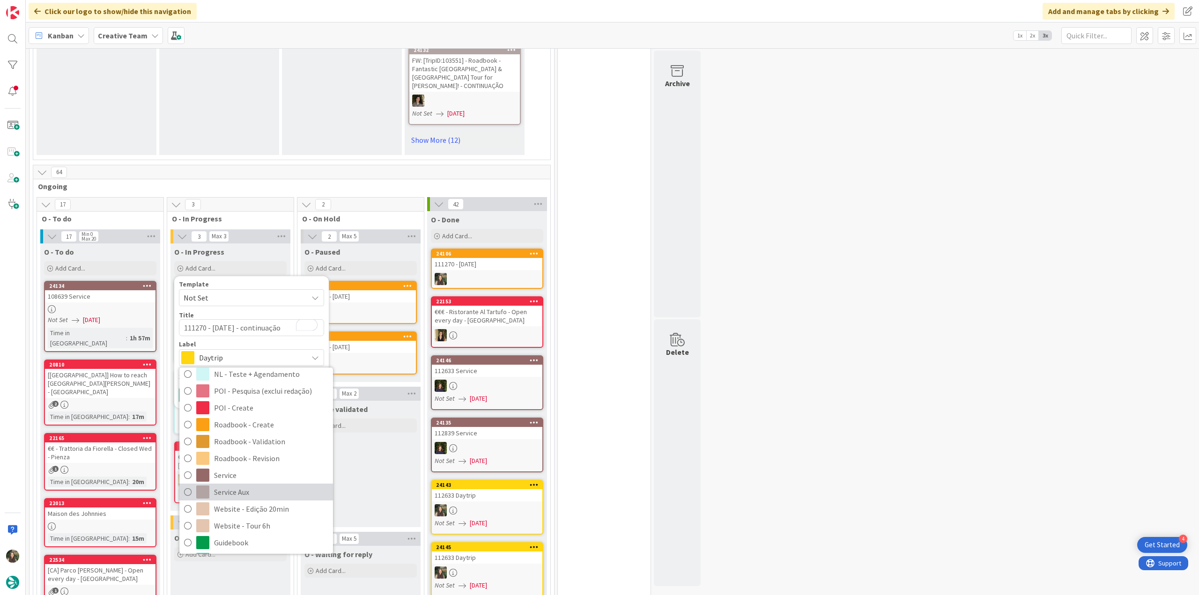
click at [264, 485] on span "Service Aux" at bounding box center [271, 492] width 114 height 14
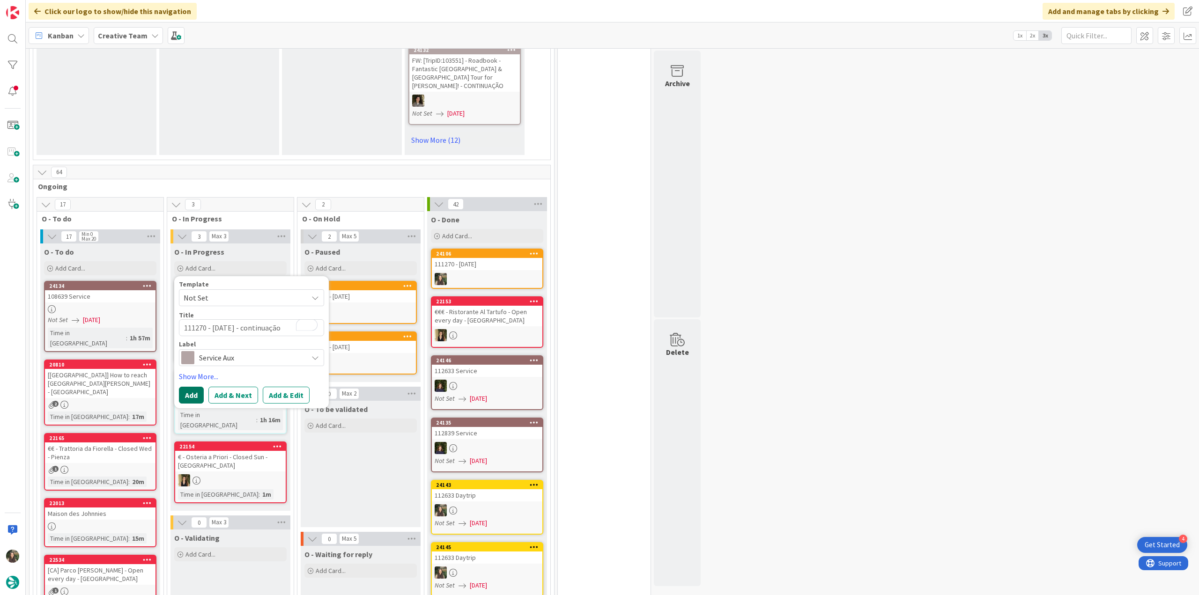
click at [197, 387] on button "Add" at bounding box center [191, 395] width 25 height 17
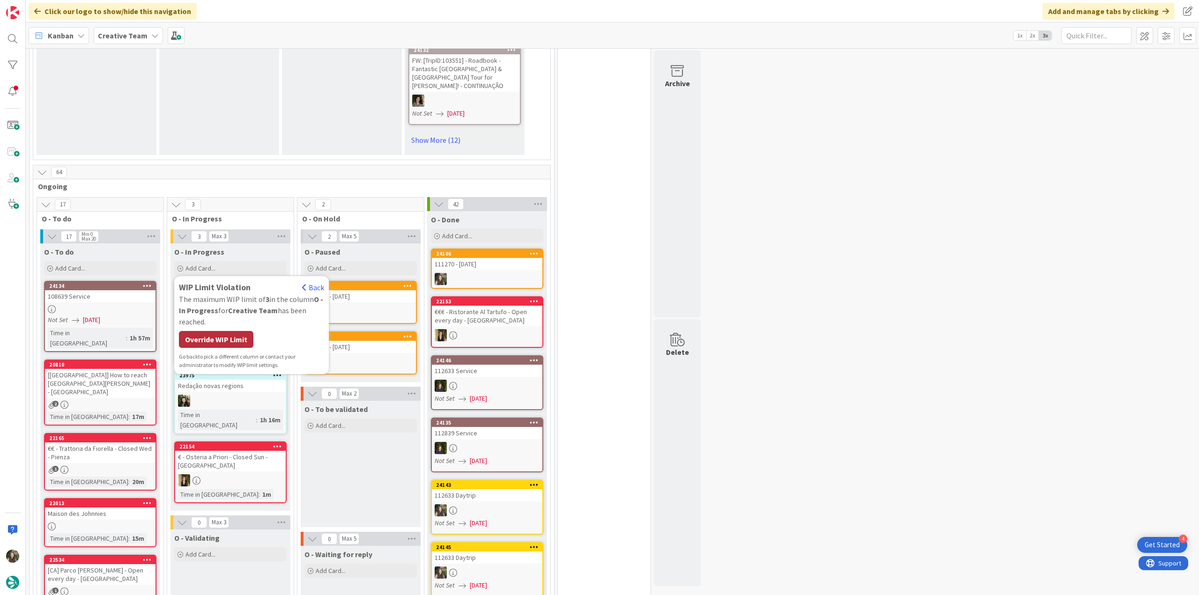
click at [234, 331] on div "Override WIP Limit" at bounding box center [216, 339] width 74 height 17
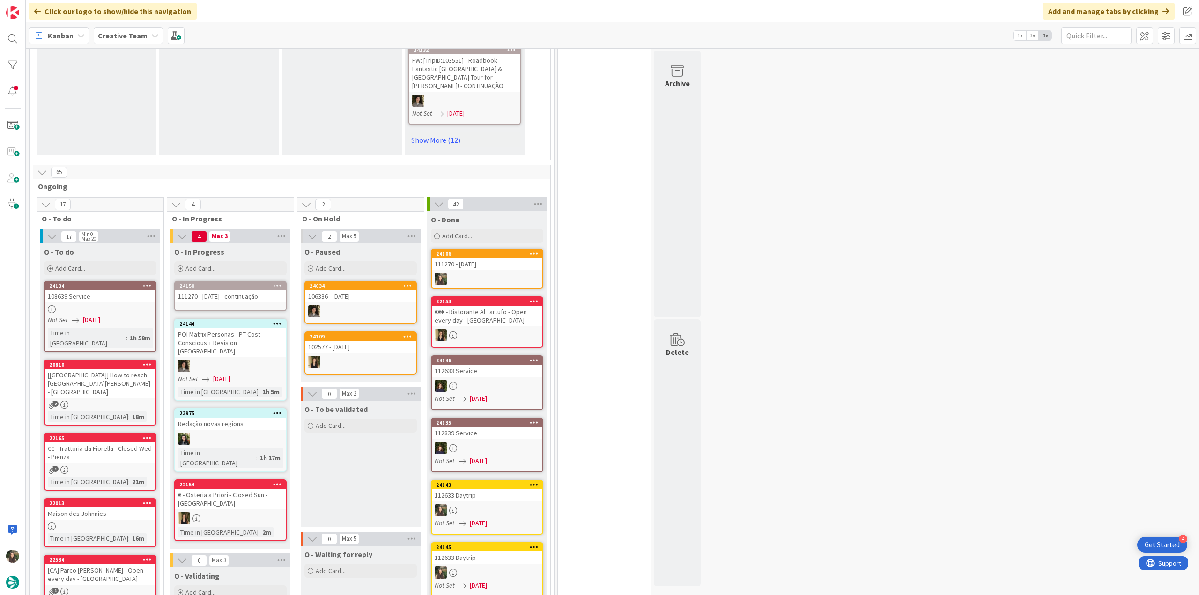
drag, startPoint x: 232, startPoint y: 282, endPoint x: 233, endPoint y: 273, distance: 9.5
click at [233, 290] on div "111270 - [DATE] - continuação" at bounding box center [230, 296] width 110 height 12
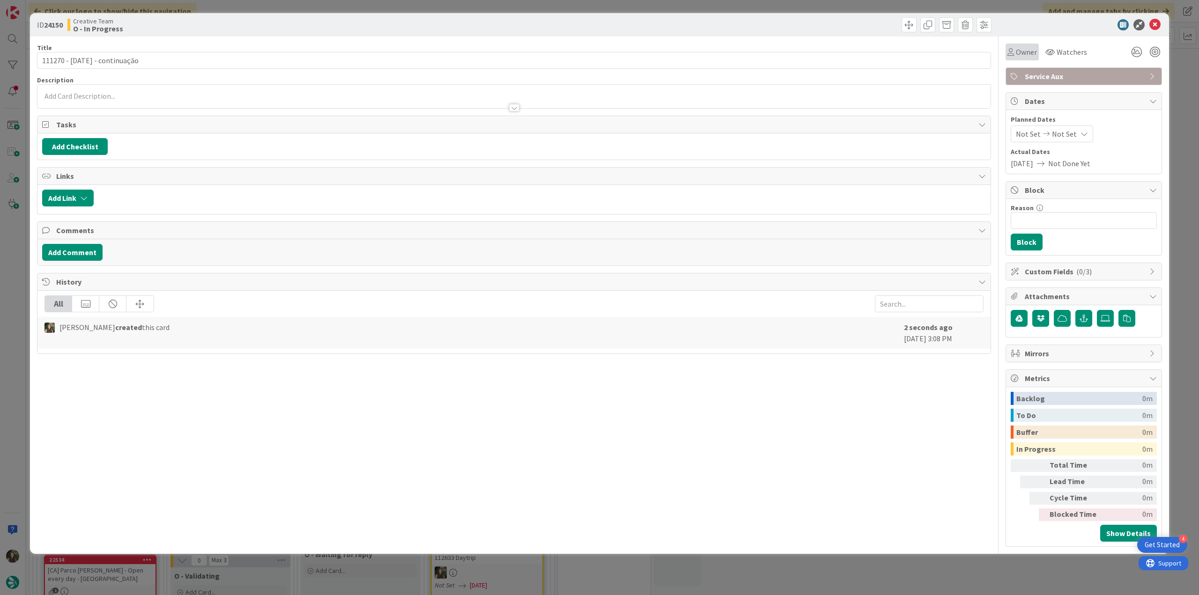
click at [1009, 55] on icon at bounding box center [1010, 51] width 7 height 7
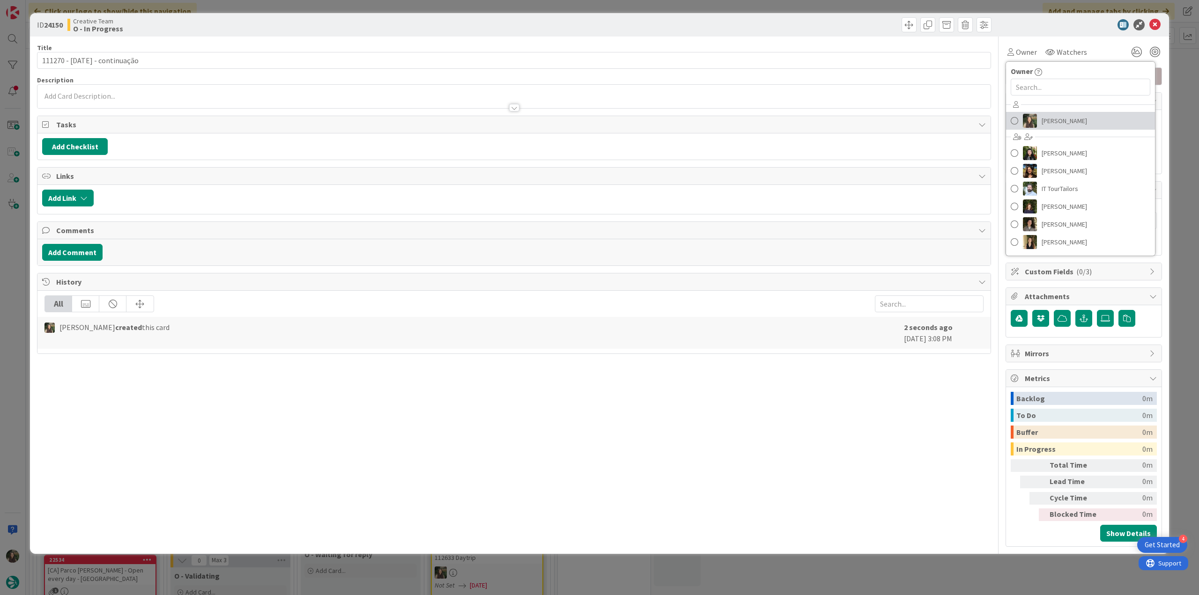
click at [1042, 123] on span "[PERSON_NAME]" at bounding box center [1063, 121] width 45 height 14
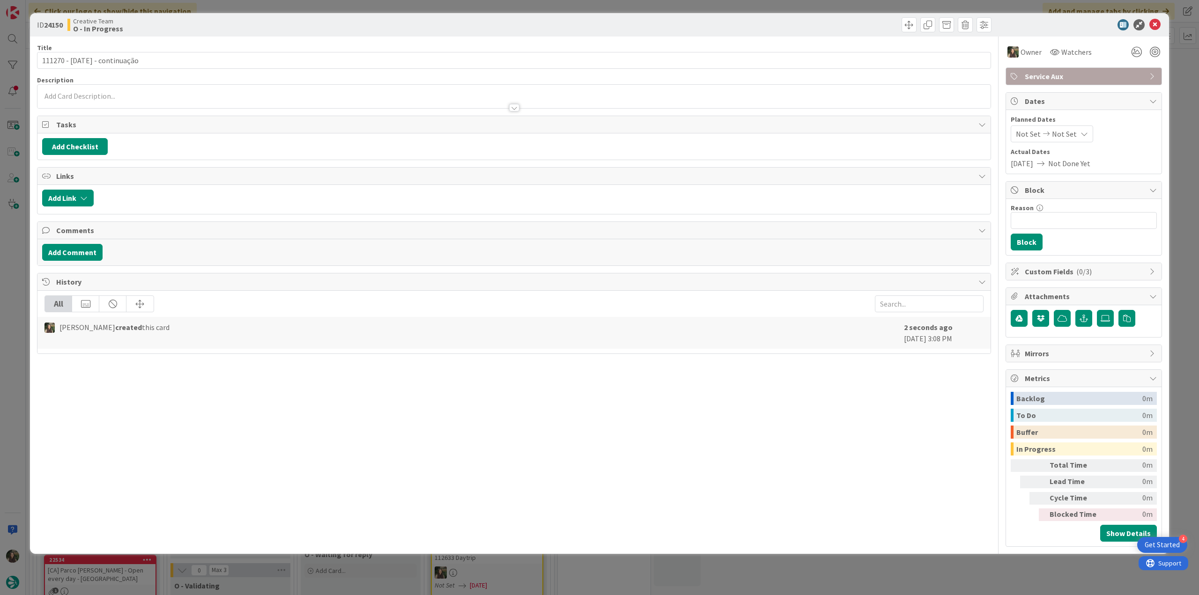
click at [1176, 76] on div "ID 24150 Creative Team O - In Progress Title 28 / 128 111270 - 2 nov - continua…" at bounding box center [599, 297] width 1199 height 595
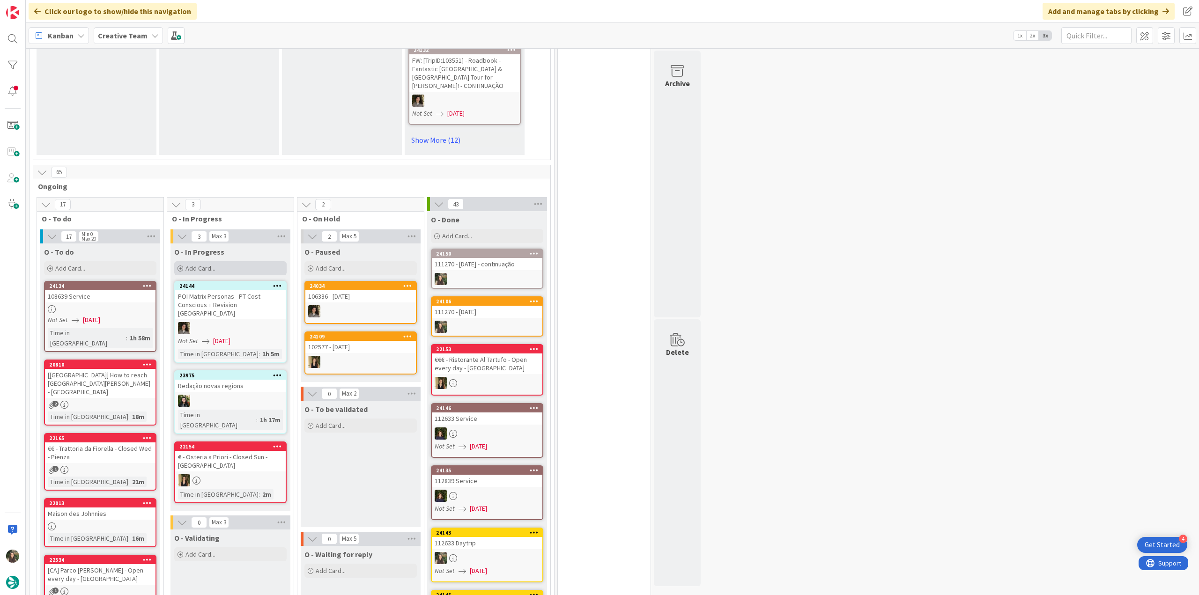
click at [230, 261] on div "Add Card..." at bounding box center [230, 268] width 112 height 14
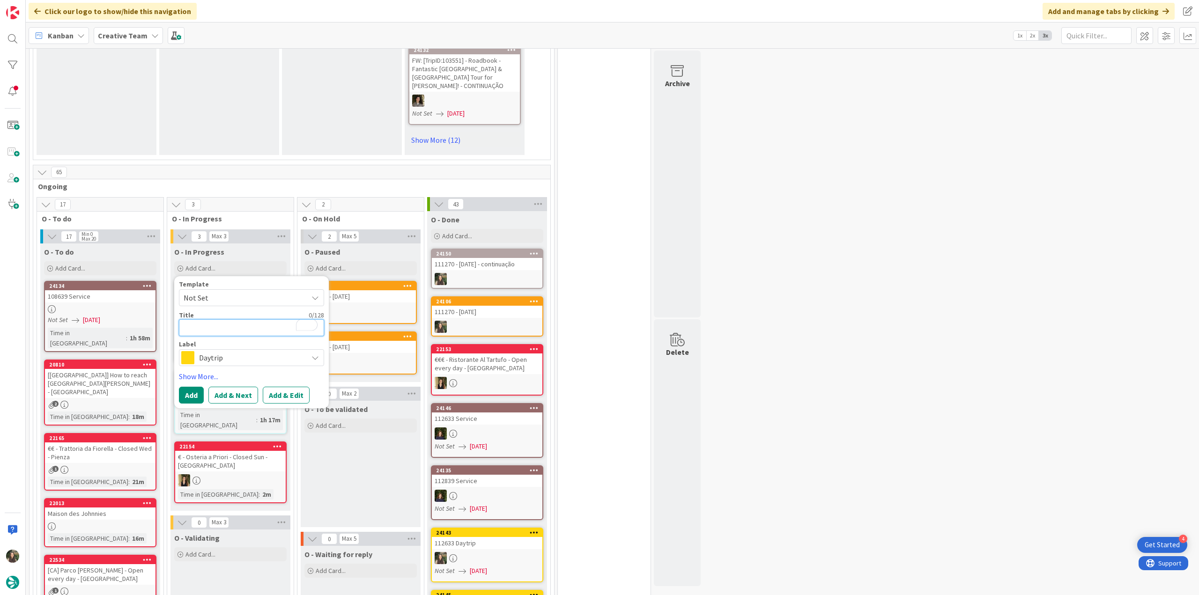
click at [222, 319] on textarea "To enrich screen reader interactions, please activate Accessibility in Grammarl…" at bounding box center [251, 327] width 145 height 17
paste textarea "112633 Daytrip"
type textarea "x"
type textarea "112633 Daytrip"
click at [192, 387] on button "Add" at bounding box center [191, 395] width 25 height 17
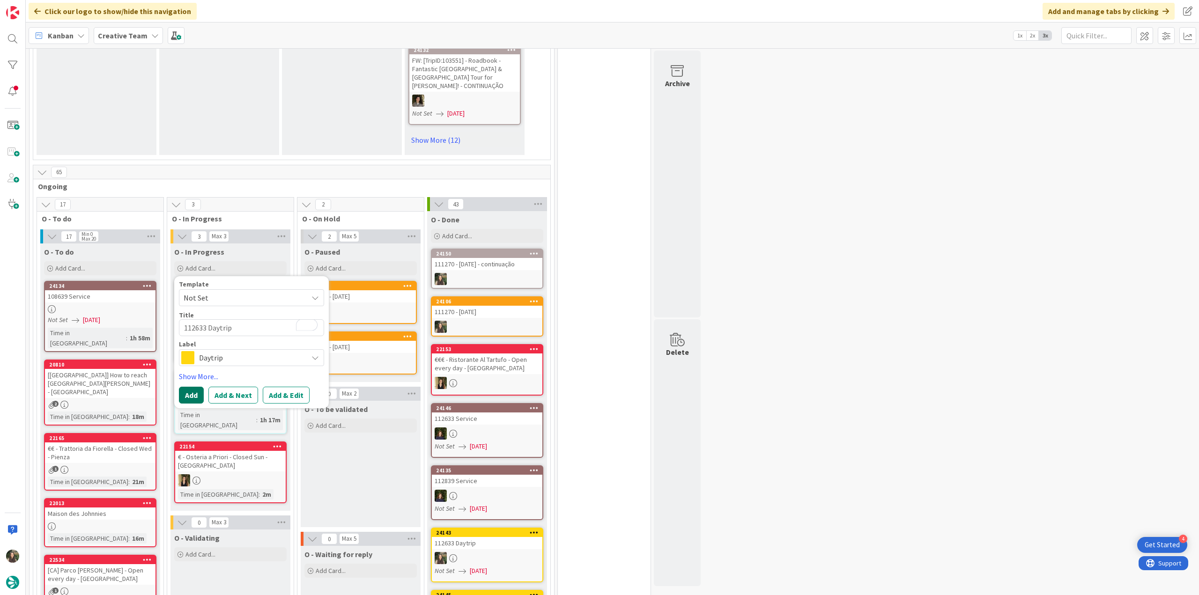
type textarea "x"
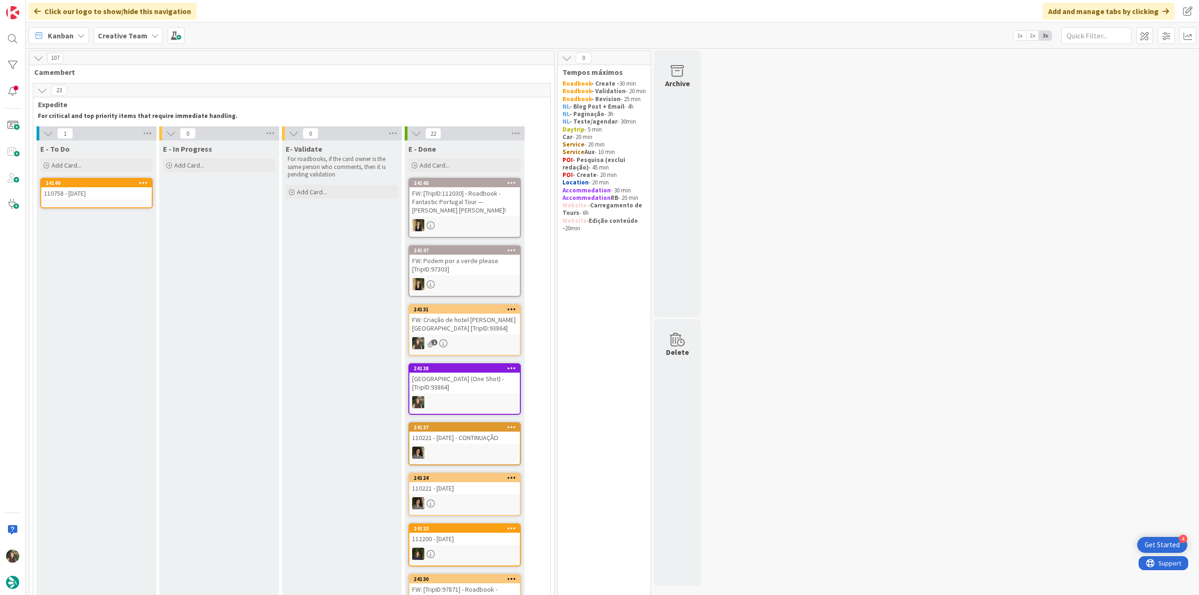
scroll to position [655, 0]
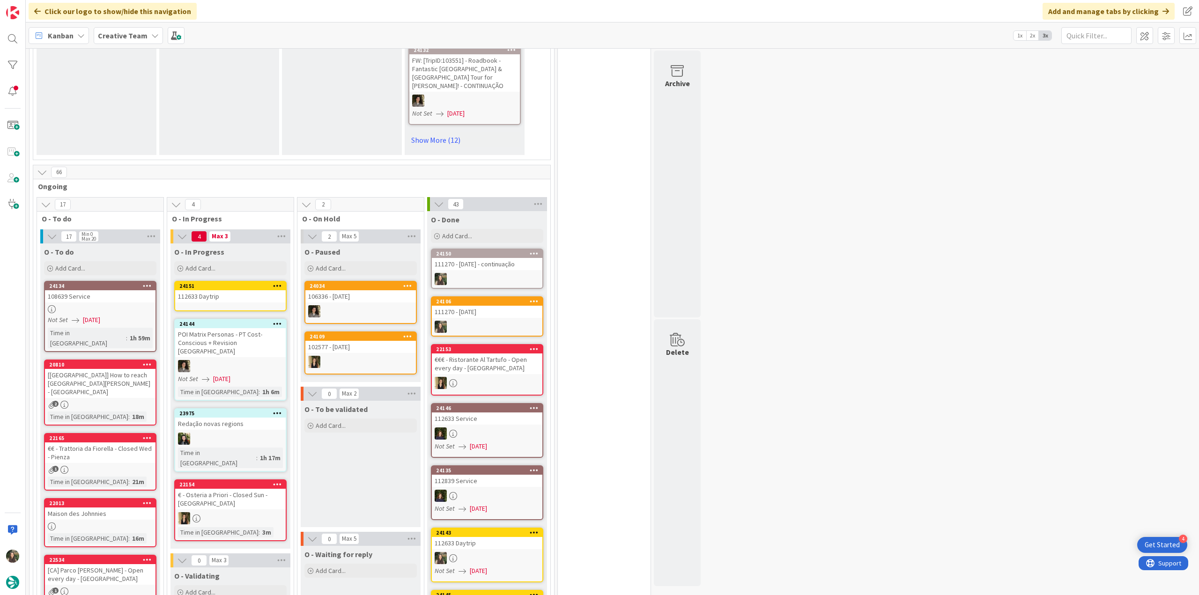
click at [232, 290] on div "112633 Daytrip" at bounding box center [230, 296] width 110 height 12
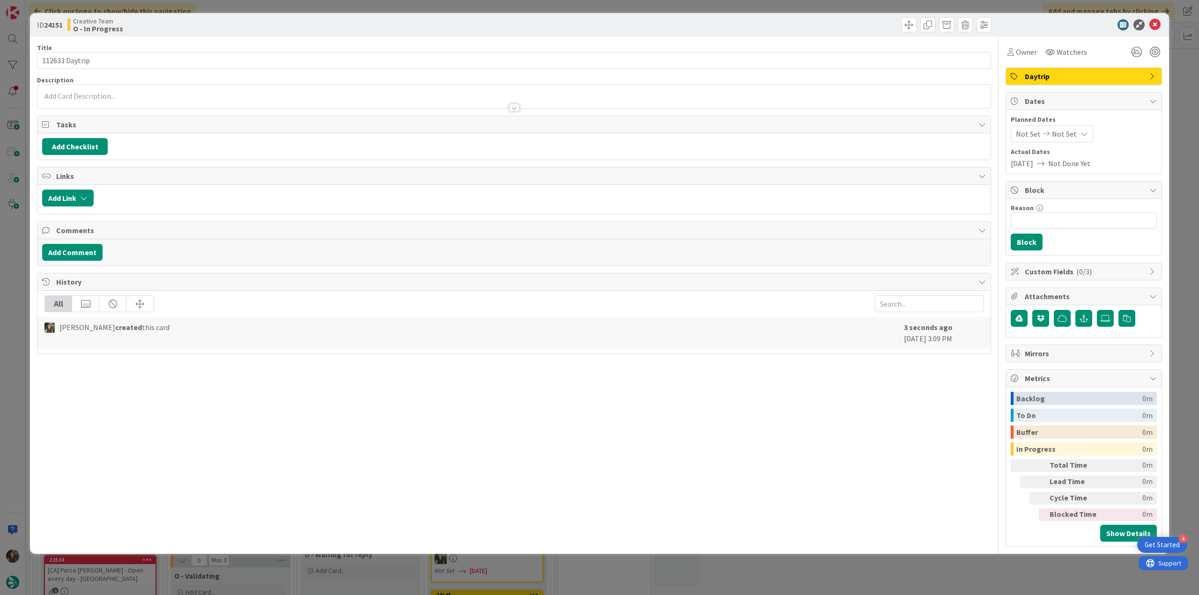
click at [146, 97] on p at bounding box center [513, 96] width 943 height 11
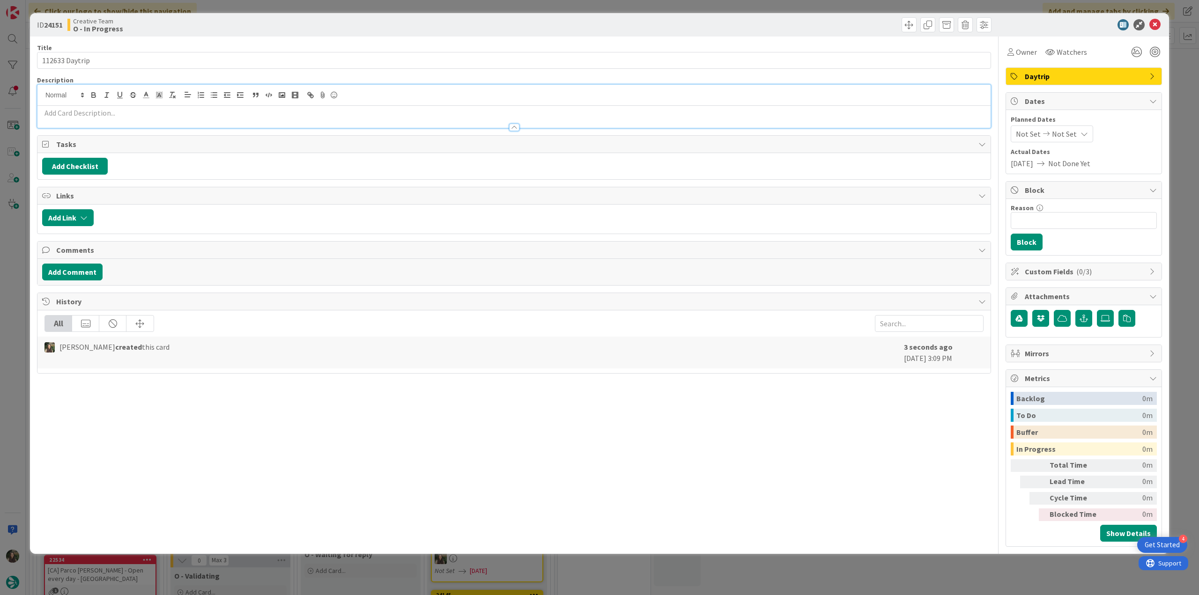
click at [91, 115] on p at bounding box center [513, 113] width 943 height 11
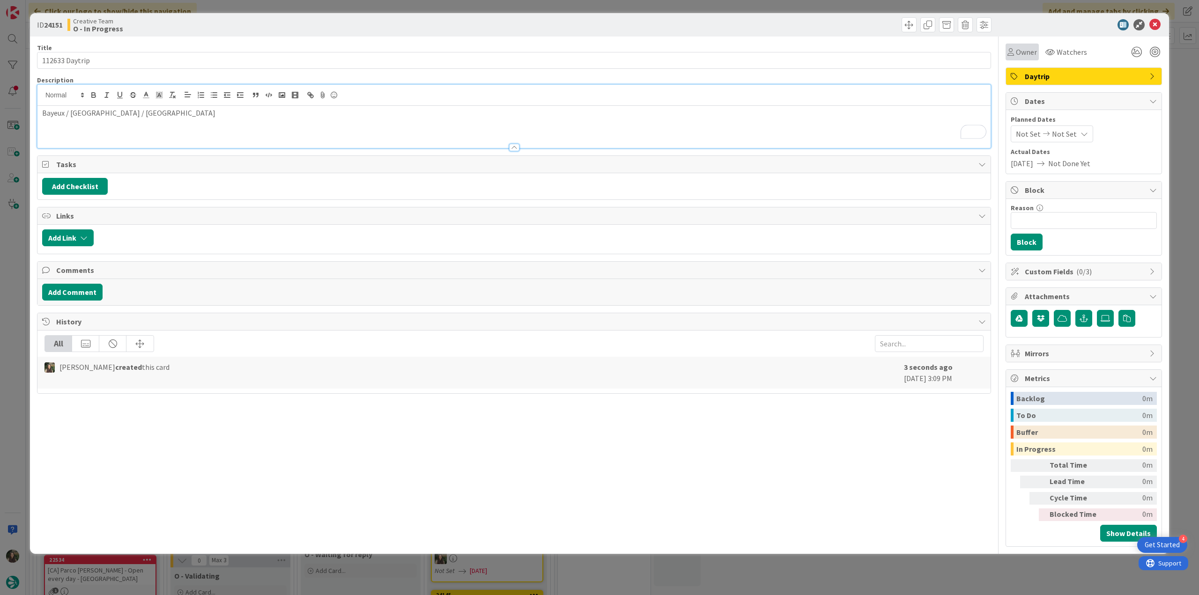
scroll to position [655, 0]
drag, startPoint x: 1023, startPoint y: 50, endPoint x: 1023, endPoint y: 58, distance: 7.5
click at [1023, 50] on span "Owner" at bounding box center [1026, 51] width 21 height 11
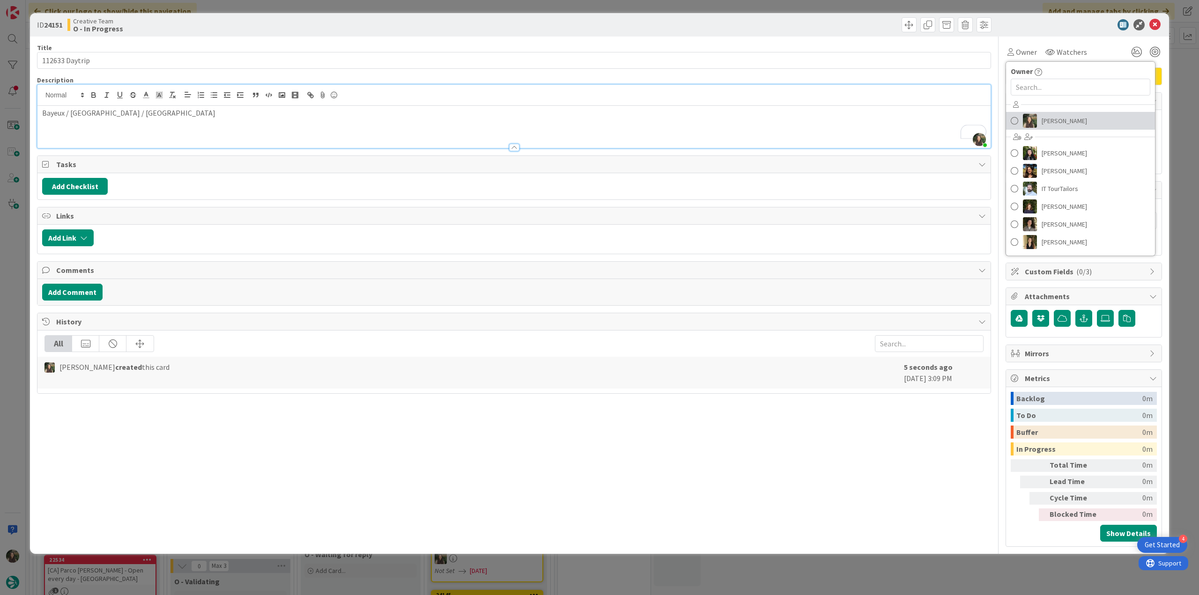
drag, startPoint x: 1046, startPoint y: 118, endPoint x: 1054, endPoint y: 121, distance: 8.9
click at [1046, 118] on span "[PERSON_NAME]" at bounding box center [1063, 121] width 45 height 14
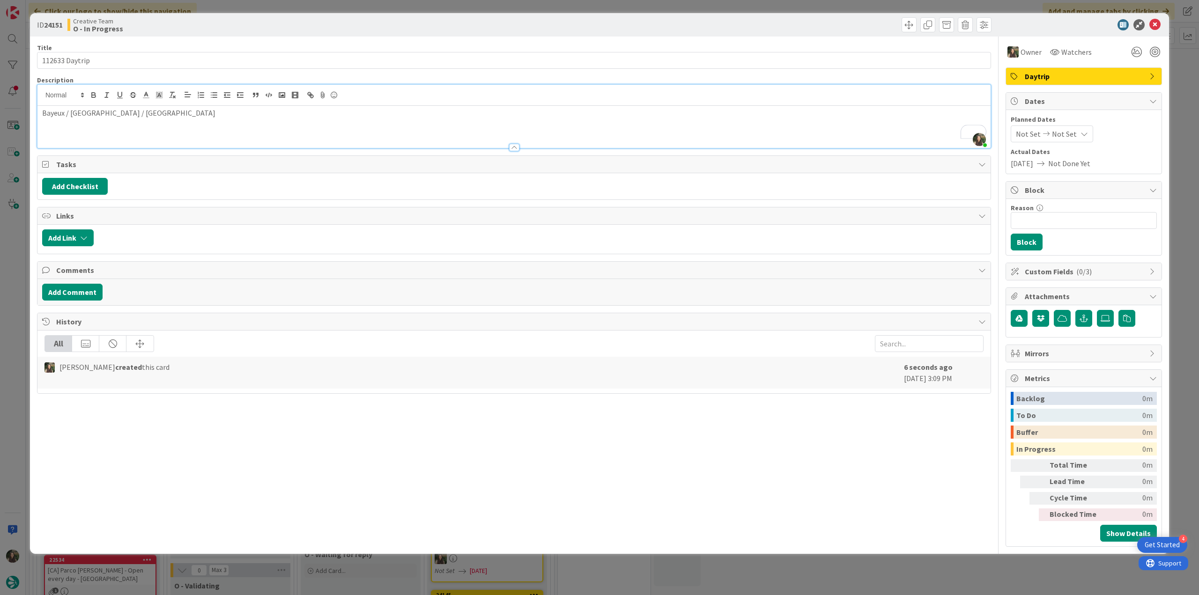
click at [1184, 93] on div "ID 24151 Creative Team O - In Progress Title 14 / 128 112633 Daytrip Descriptio…" at bounding box center [599, 297] width 1199 height 595
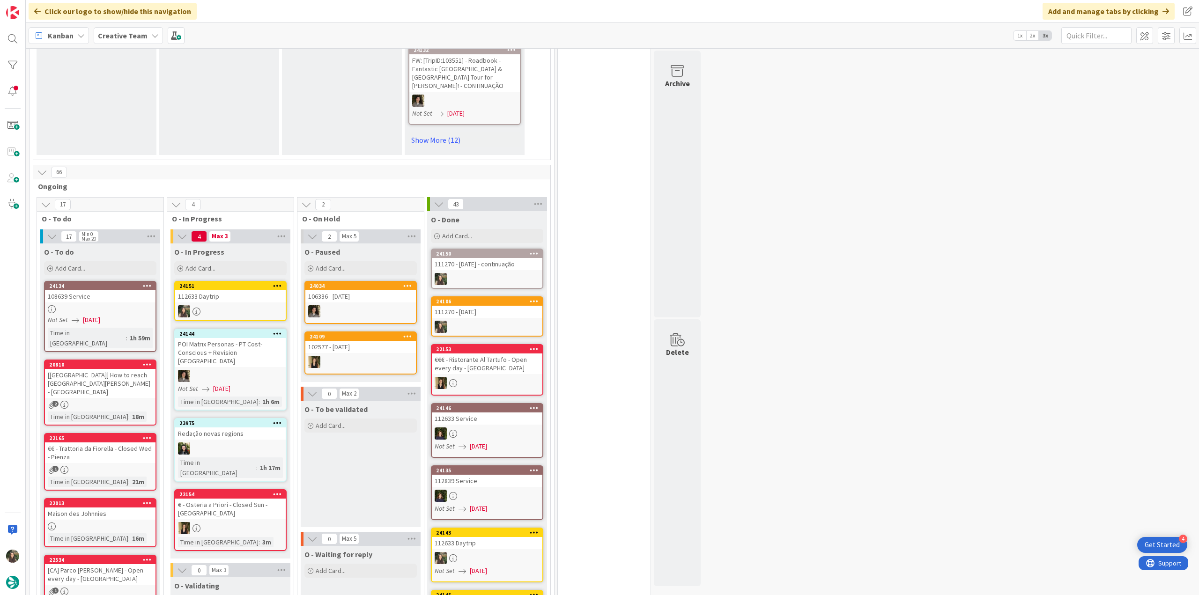
click at [237, 305] on div at bounding box center [230, 311] width 110 height 12
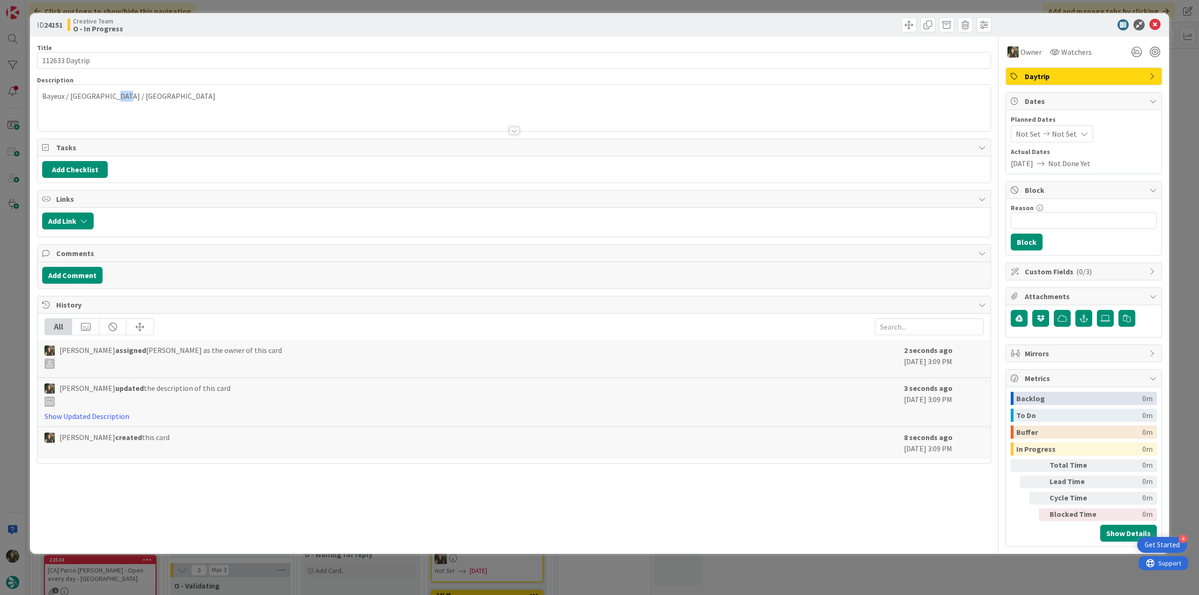
drag, startPoint x: 125, startPoint y: 95, endPoint x: 29, endPoint y: 99, distance: 96.5
click at [29, 99] on div "ID 24151 Creative Team O - In Progress Title 14 / 128 112633 Daytrip Descriptio…" at bounding box center [599, 297] width 1199 height 595
click at [117, 100] on div "Bayeux / [GEOGRAPHIC_DATA] / [GEOGRAPHIC_DATA]" at bounding box center [513, 108] width 953 height 46
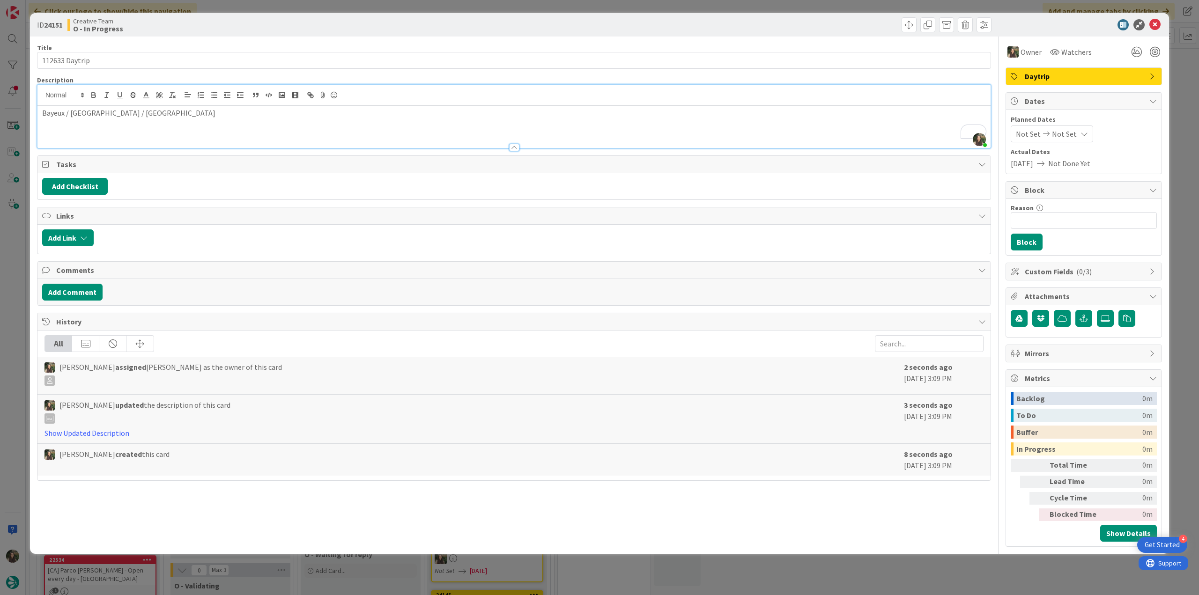
drag, startPoint x: 13, startPoint y: 234, endPoint x: 23, endPoint y: 244, distance: 14.2
click at [14, 234] on div "ID 24151 Creative Team O - In Progress Title 14 / 128 112633 Daytrip Descriptio…" at bounding box center [599, 297] width 1199 height 595
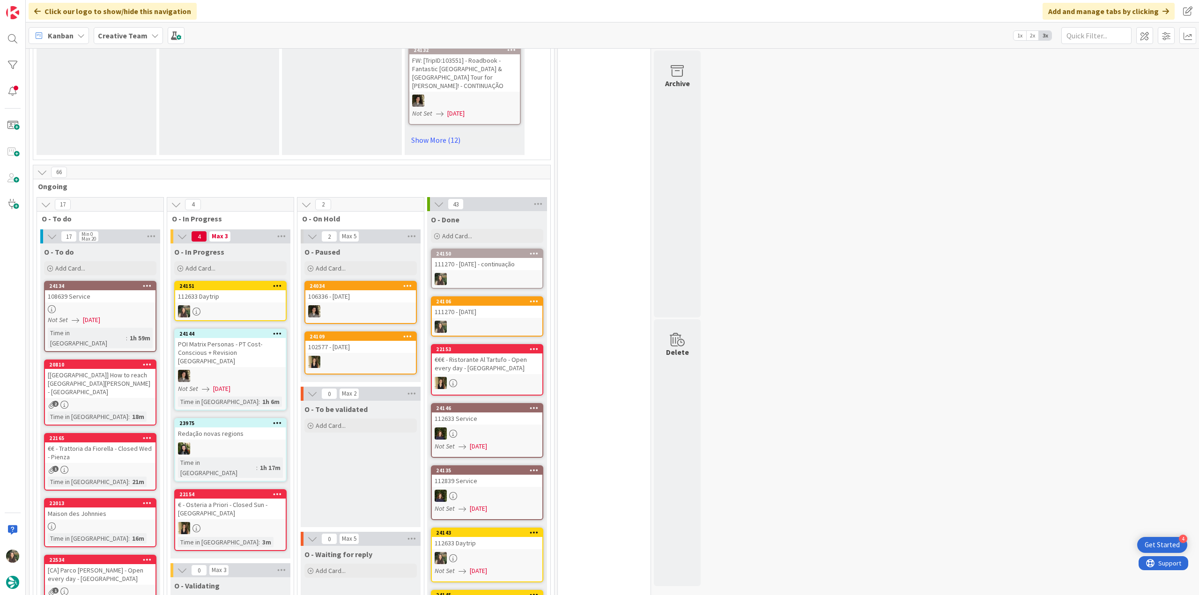
click at [228, 305] on div at bounding box center [230, 311] width 110 height 12
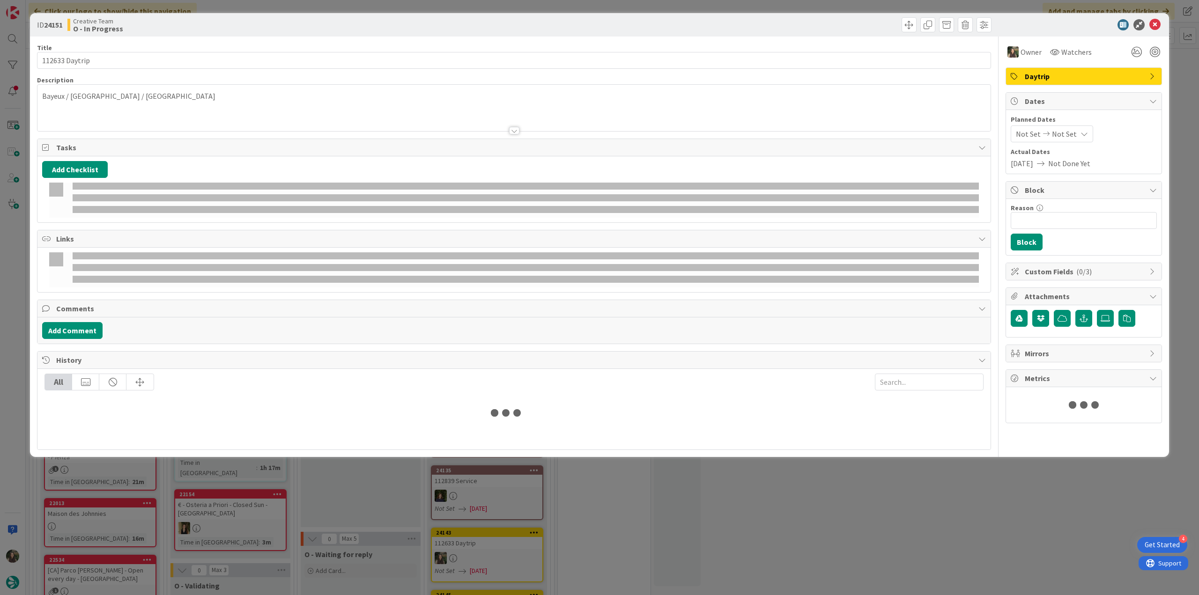
click at [122, 100] on p "Bayeux / [GEOGRAPHIC_DATA] / [GEOGRAPHIC_DATA]" at bounding box center [513, 96] width 943 height 11
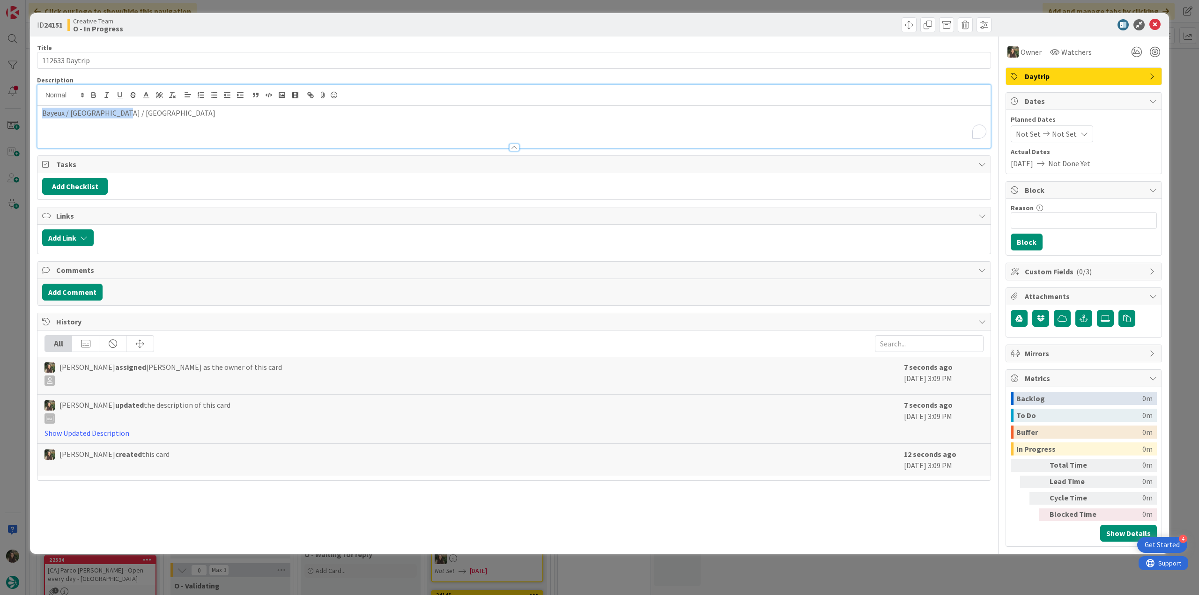
drag, startPoint x: 103, startPoint y: 113, endPoint x: 37, endPoint y: 114, distance: 66.0
click at [37, 114] on div "Bayeux / [GEOGRAPHIC_DATA] / [GEOGRAPHIC_DATA]" at bounding box center [513, 127] width 953 height 42
copy p "Bayeux / [GEOGRAPHIC_DATA] / [GEOGRAPHIC_DATA]"
click at [17, 237] on div "ID 24151 Creative Team O - In Progress Title 14 / 128 112633 Daytrip Descriptio…" at bounding box center [599, 297] width 1199 height 595
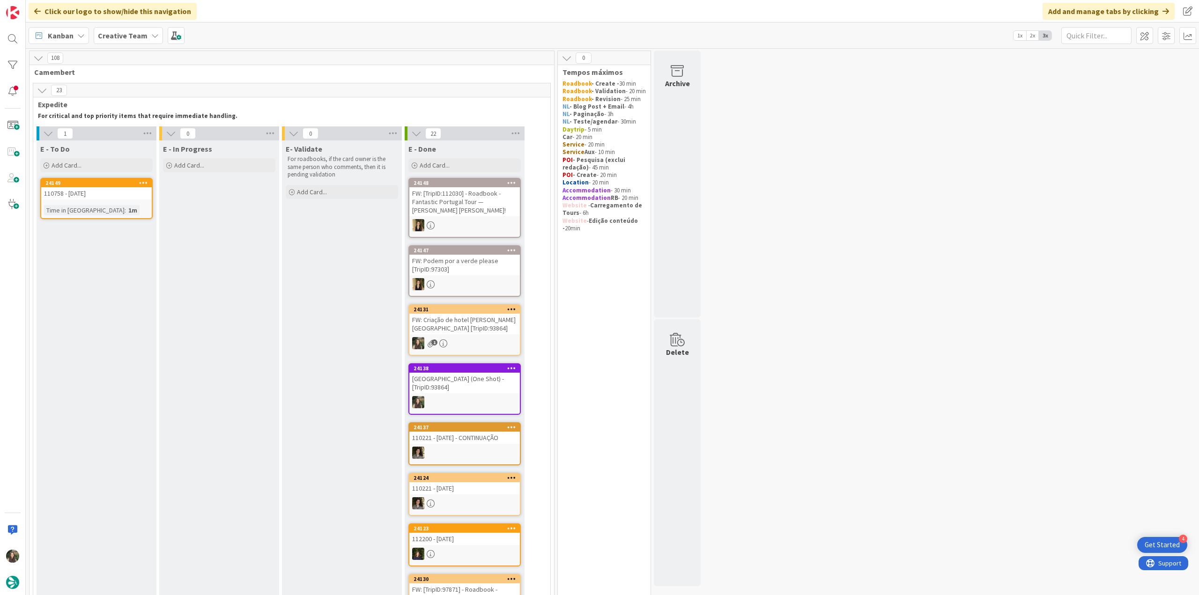
click at [90, 204] on div "24149 110758 - [DATE] Time in [GEOGRAPHIC_DATA] : 1m" at bounding box center [96, 198] width 112 height 41
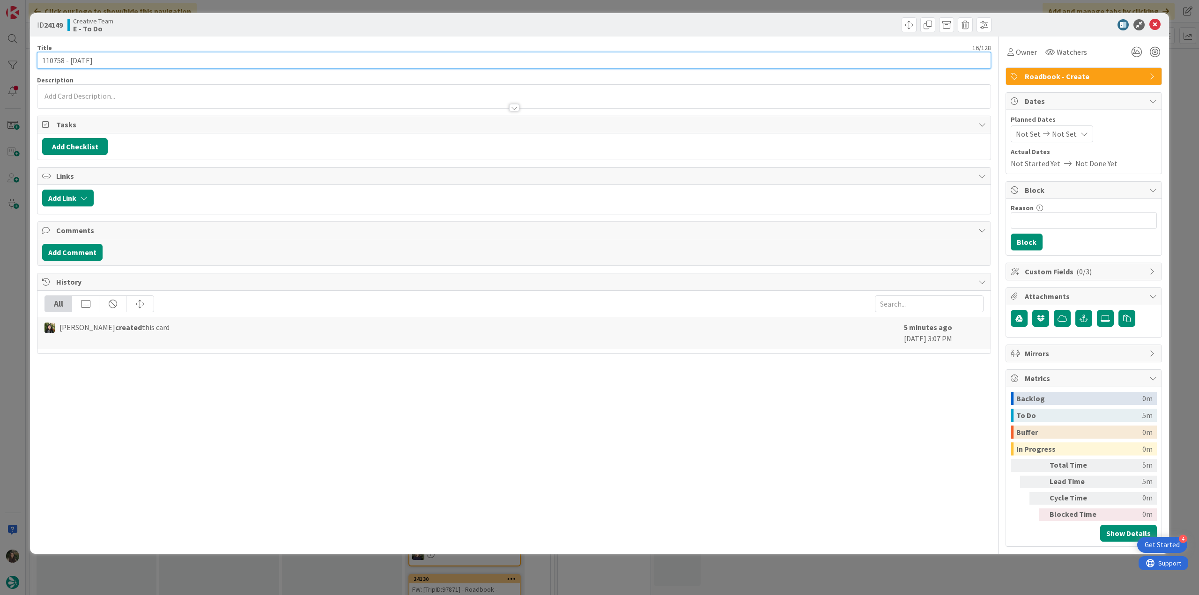
click at [53, 59] on input "110758 - [DATE]" at bounding box center [514, 60] width 954 height 17
click at [1028, 55] on span "Owner" at bounding box center [1026, 51] width 21 height 11
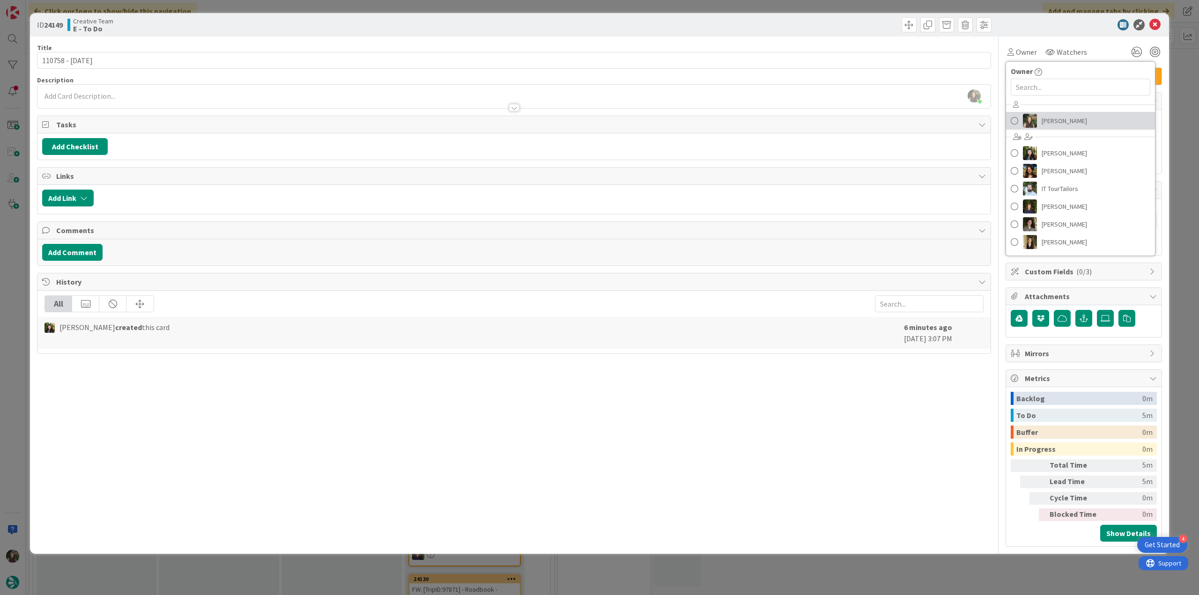
drag, startPoint x: 1058, startPoint y: 118, endPoint x: 1116, endPoint y: 113, distance: 58.3
click at [1059, 118] on span "[PERSON_NAME]" at bounding box center [1063, 121] width 45 height 14
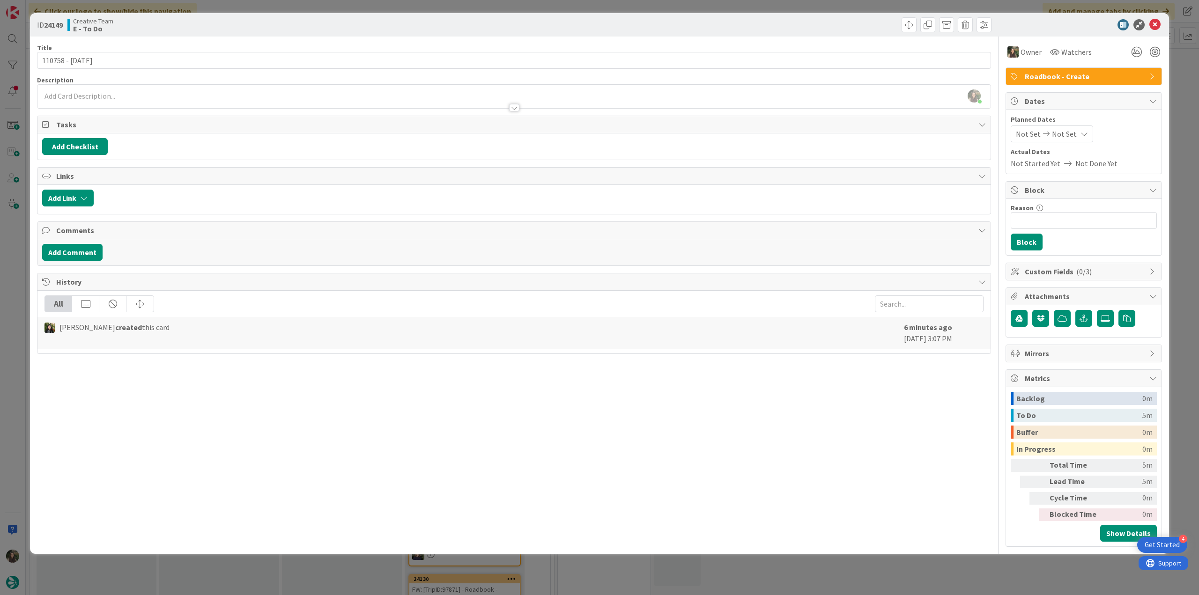
type input "110758 - [DATE]"
click at [1179, 84] on div "ID 24149 Creative Team E - To Do Title 16 / 128 110758 - [DATE] Description [PE…" at bounding box center [599, 297] width 1199 height 595
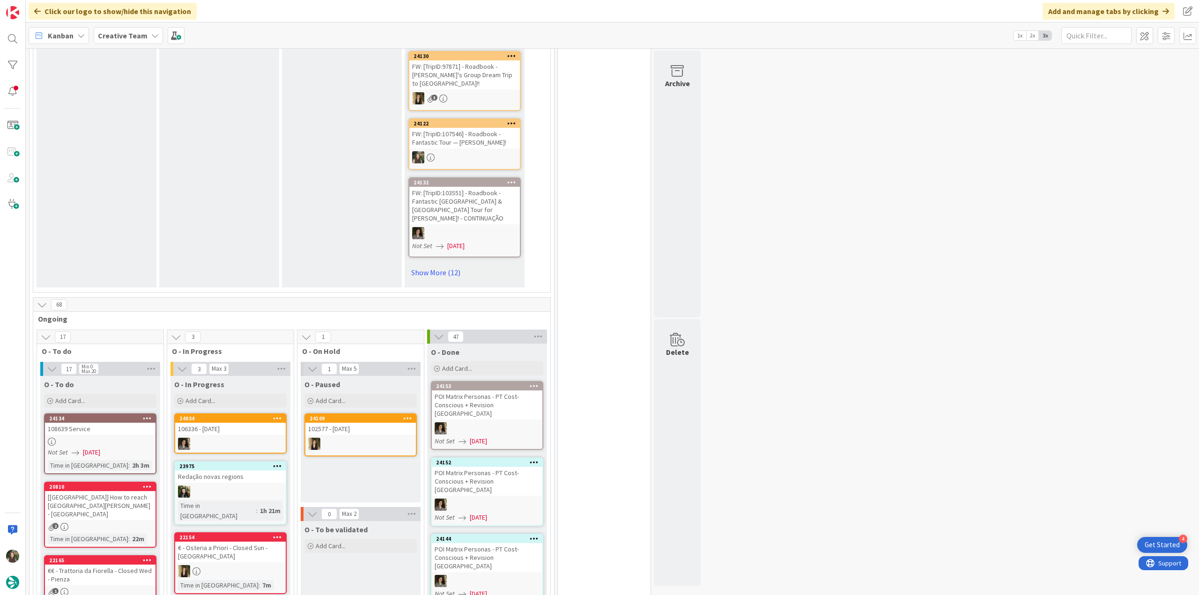
scroll to position [609, 0]
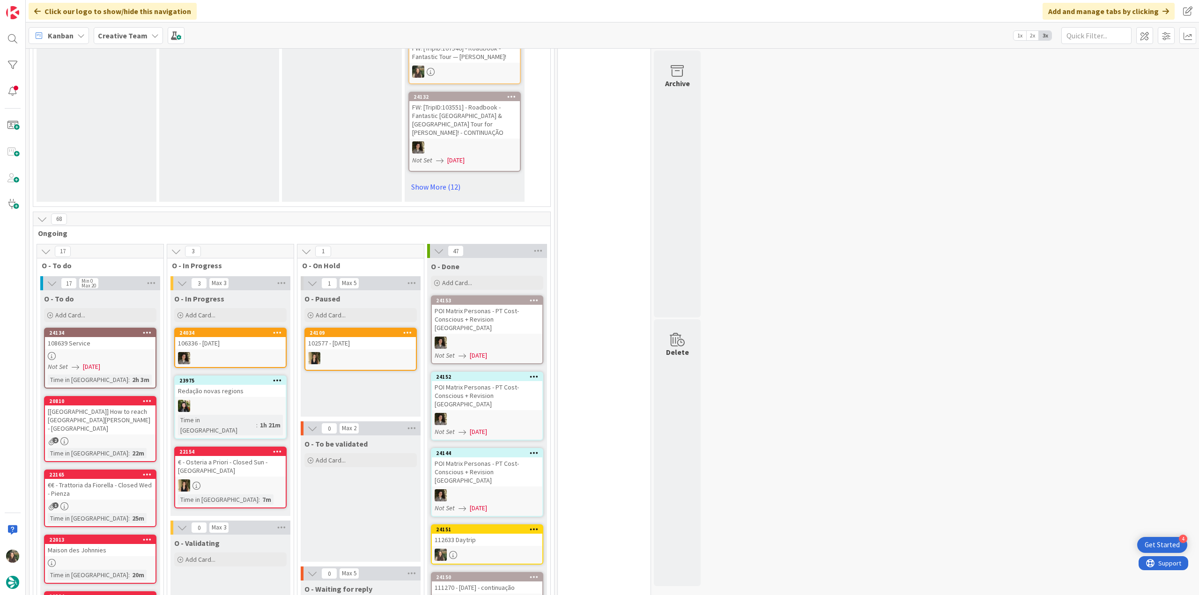
click at [103, 352] on div at bounding box center [100, 356] width 110 height 8
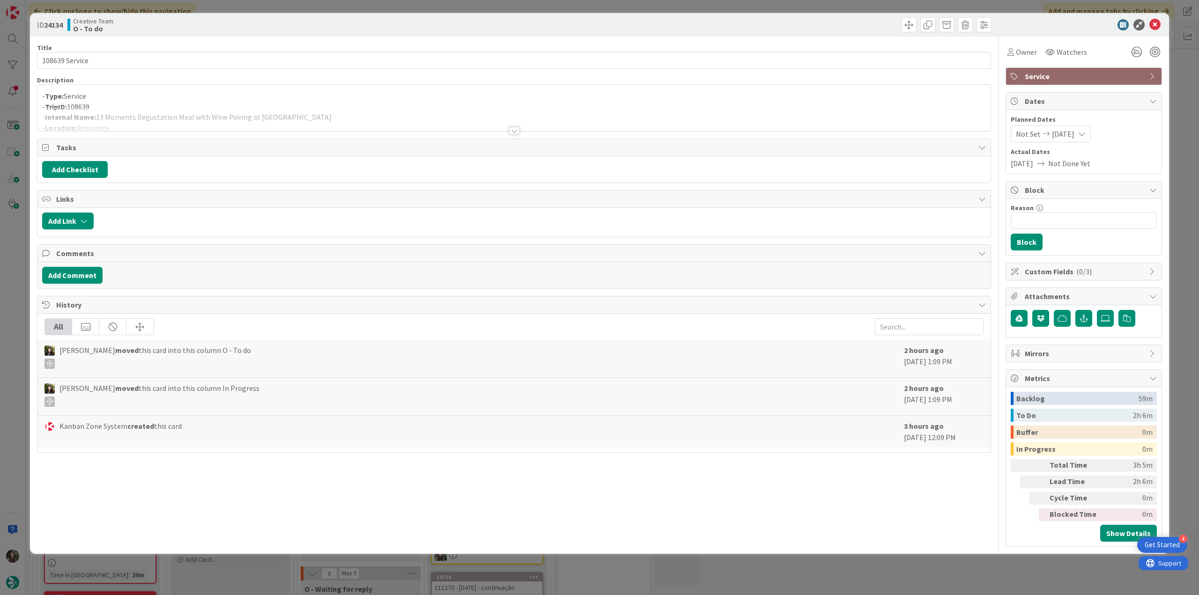
click at [269, 108] on div at bounding box center [513, 119] width 953 height 24
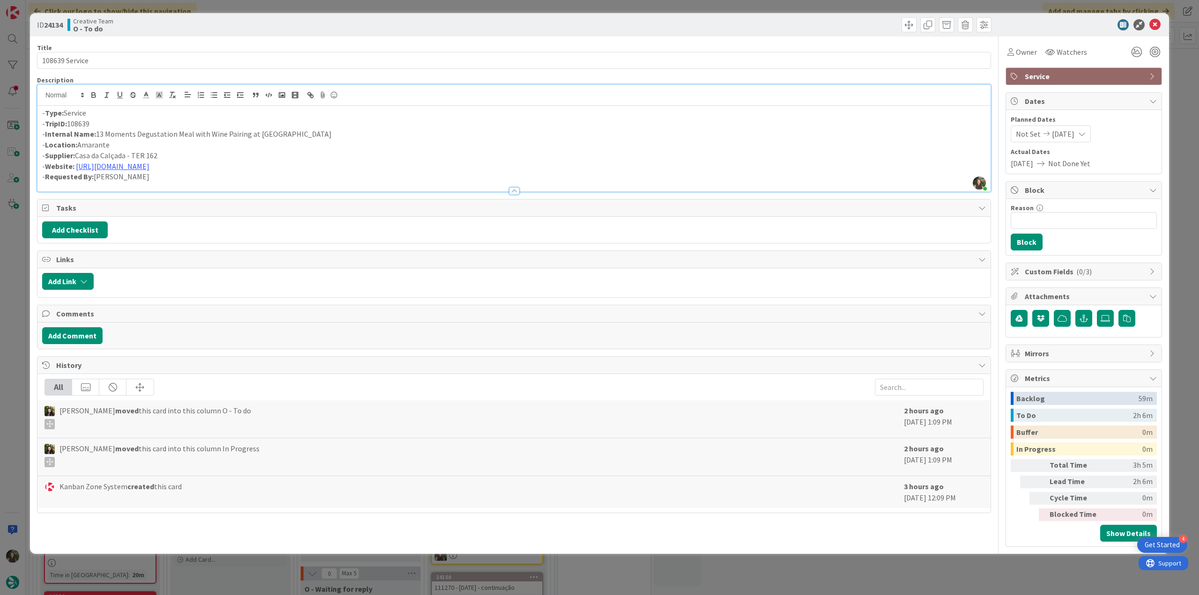
click at [13, 289] on div "ID 24134 Creative Team O - To do Title 14 / 128 108639 Service Description [PER…" at bounding box center [599, 297] width 1199 height 595
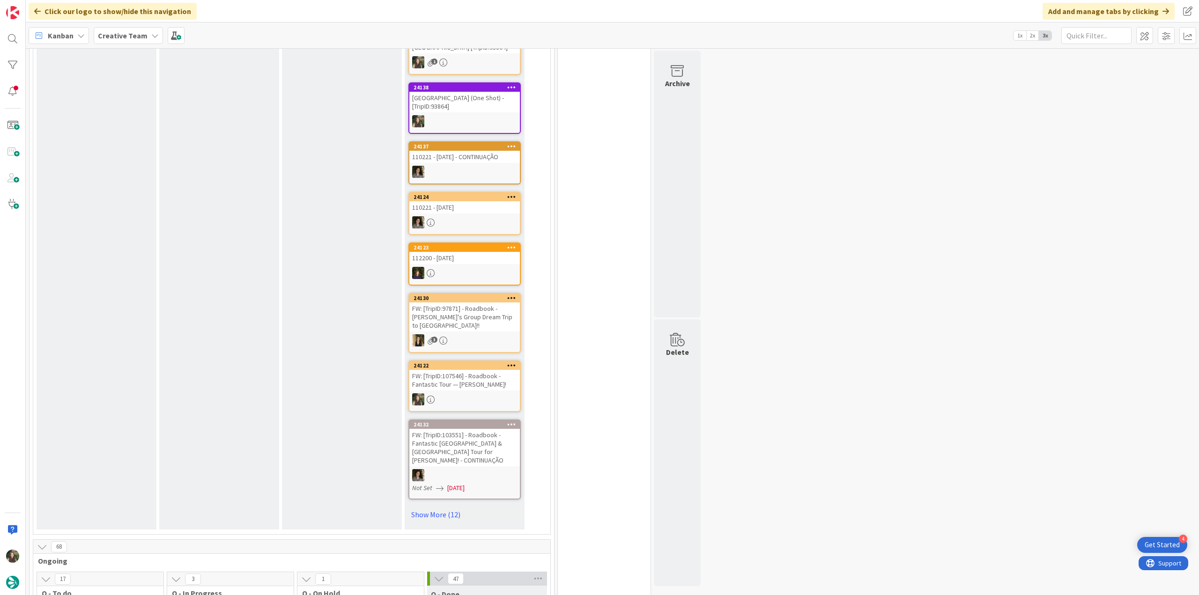
scroll to position [77, 0]
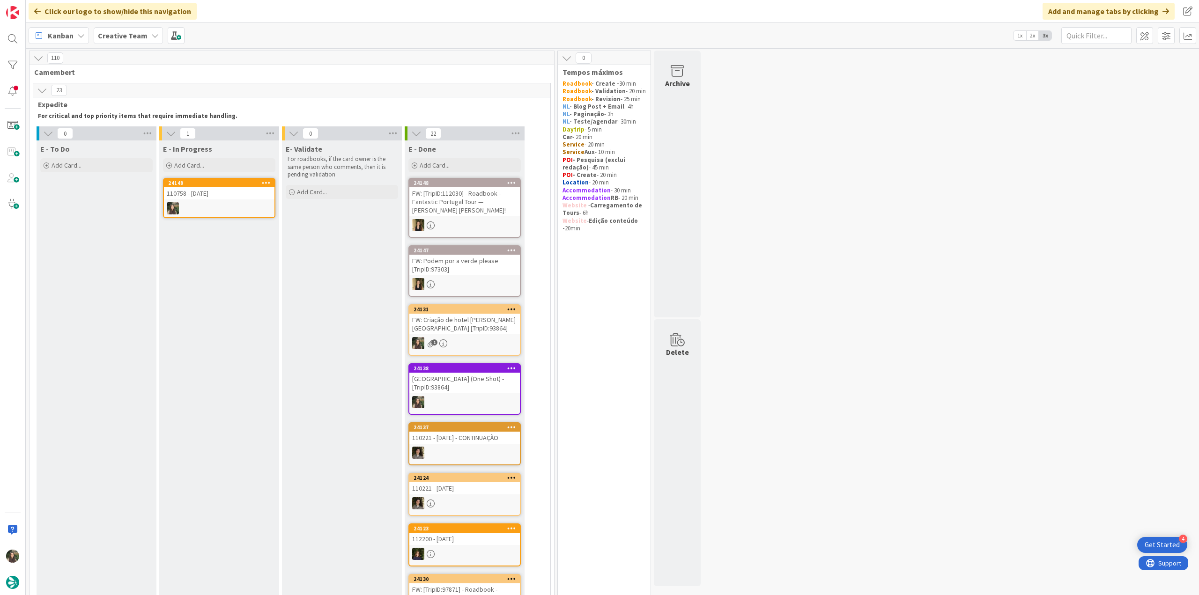
click at [239, 197] on div "110758 - [DATE]" at bounding box center [219, 193] width 110 height 12
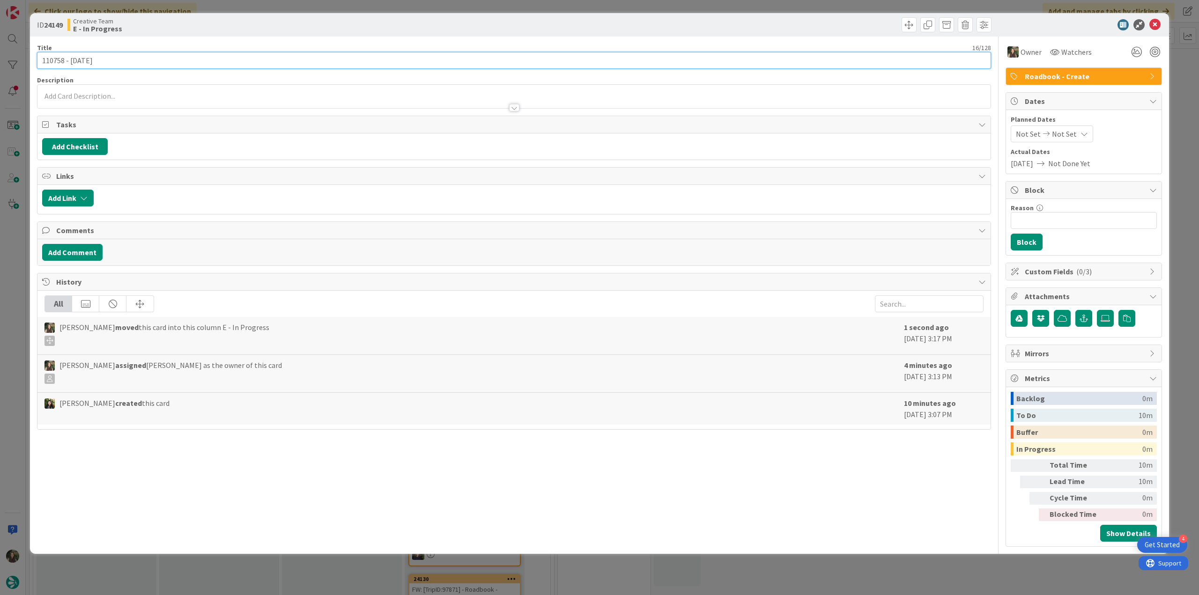
click at [63, 61] on input "110758 - [DATE]" at bounding box center [514, 60] width 954 height 17
click at [49, 62] on input "110758 - [DATE]" at bounding box center [514, 60] width 954 height 17
type input "110758 - [DATE]"
